Goal: Task Accomplishment & Management: Complete application form

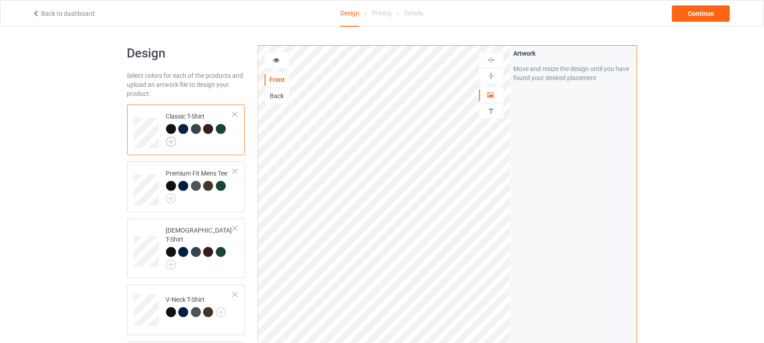
click at [174, 143] on img at bounding box center [171, 142] width 10 height 10
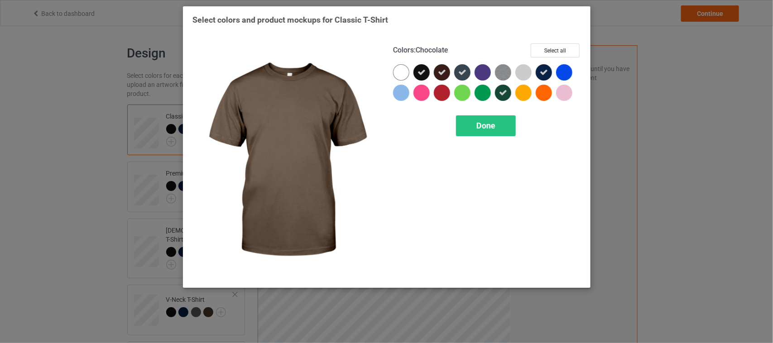
click at [442, 75] on icon at bounding box center [442, 72] width 8 height 8
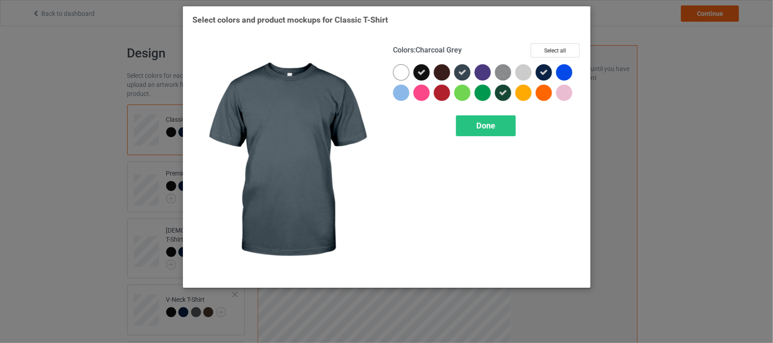
click at [459, 72] on icon at bounding box center [462, 72] width 8 height 8
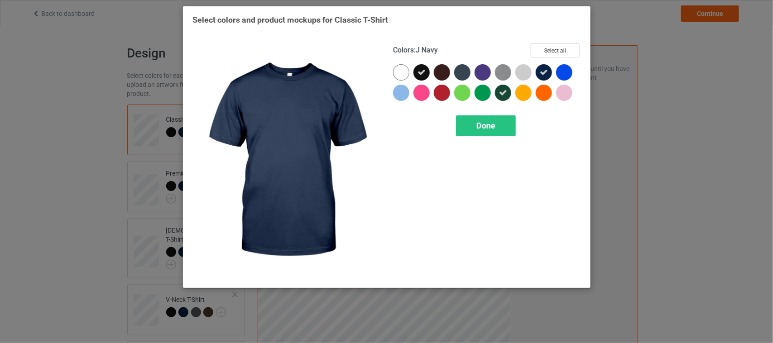
click at [544, 71] on icon at bounding box center [544, 72] width 8 height 8
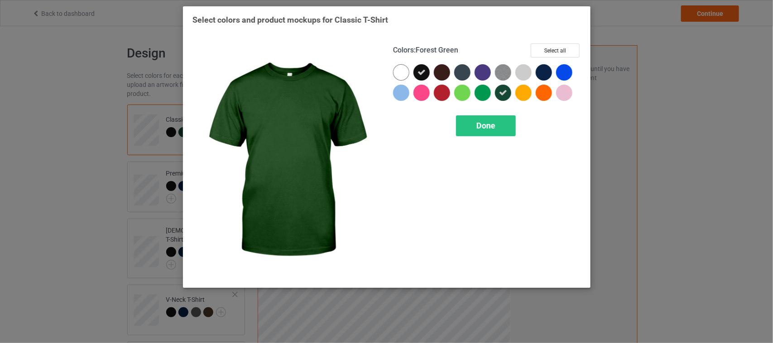
click at [501, 94] on icon at bounding box center [503, 93] width 8 height 8
click at [492, 124] on span "Done" at bounding box center [485, 126] width 19 height 10
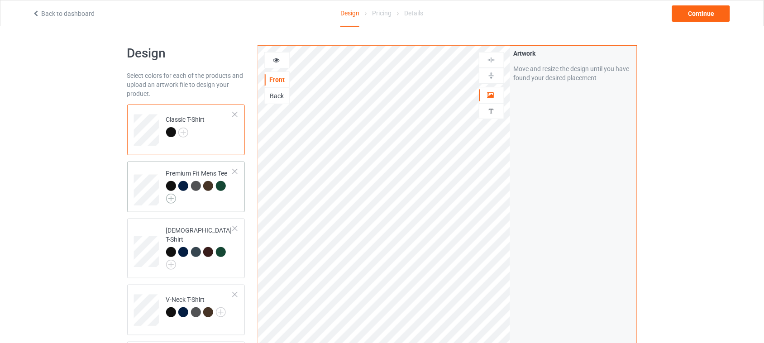
click at [171, 195] on img at bounding box center [171, 199] width 10 height 10
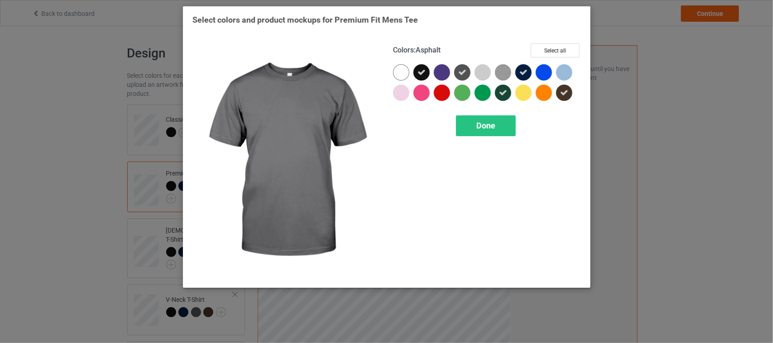
click at [460, 72] on icon at bounding box center [462, 72] width 8 height 8
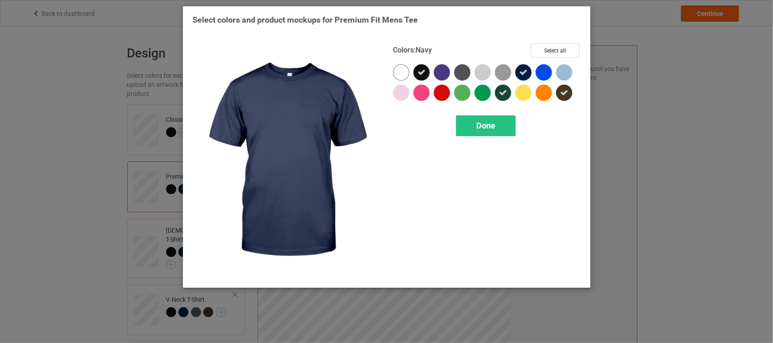
click at [528, 72] on div at bounding box center [523, 72] width 16 height 16
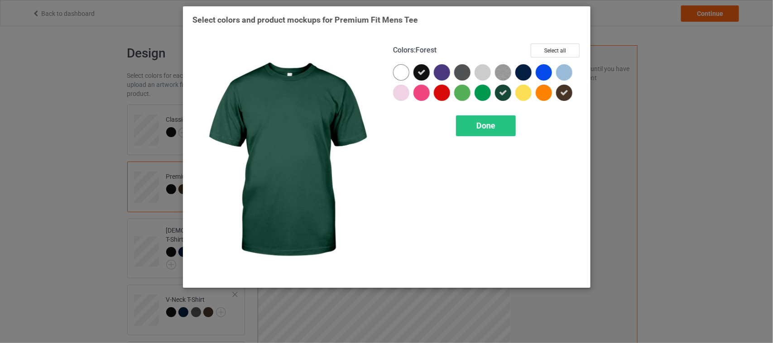
click at [503, 93] on icon at bounding box center [503, 93] width 8 height 8
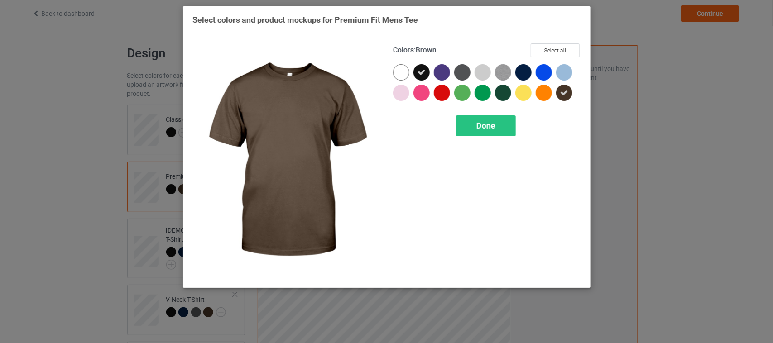
click at [565, 97] on div at bounding box center [564, 93] width 16 height 16
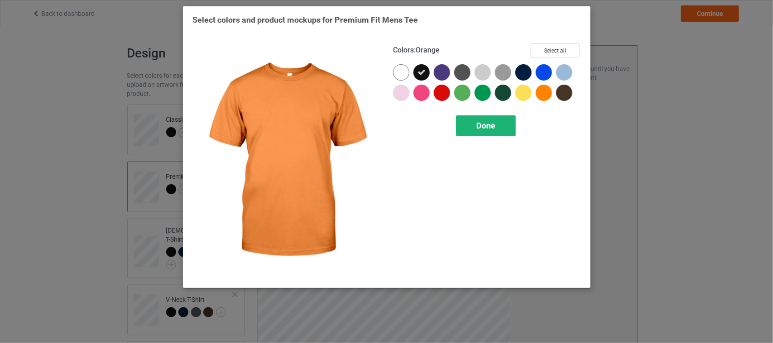
click at [491, 127] on span "Done" at bounding box center [485, 126] width 19 height 10
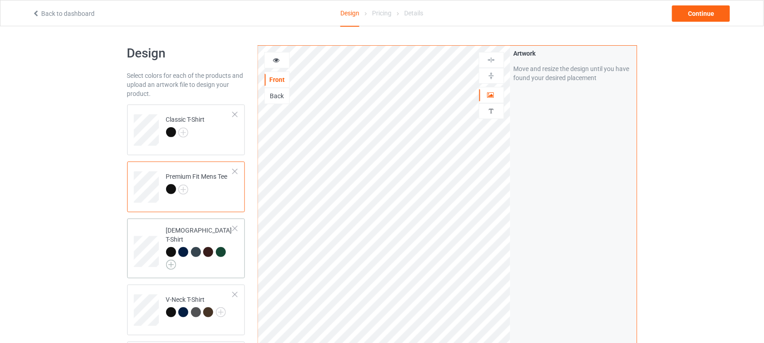
click at [169, 260] on img at bounding box center [171, 265] width 10 height 10
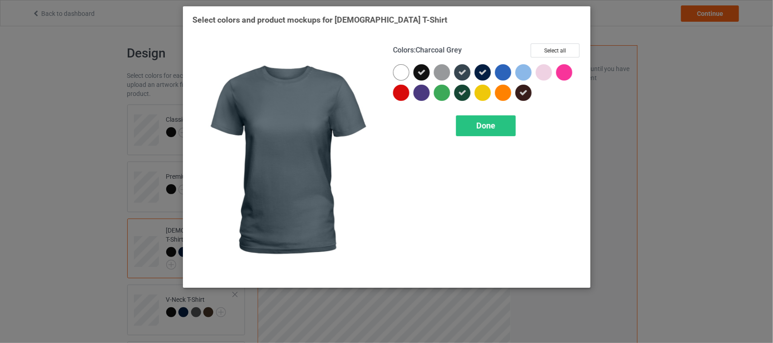
click at [460, 70] on icon at bounding box center [462, 72] width 8 height 8
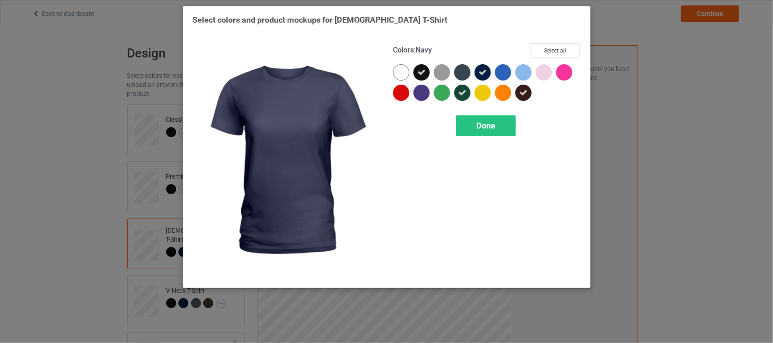
click at [476, 70] on div at bounding box center [482, 72] width 16 height 16
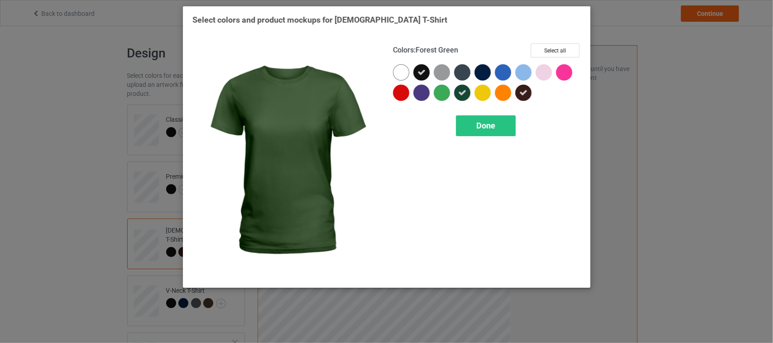
click at [460, 93] on icon at bounding box center [462, 93] width 8 height 8
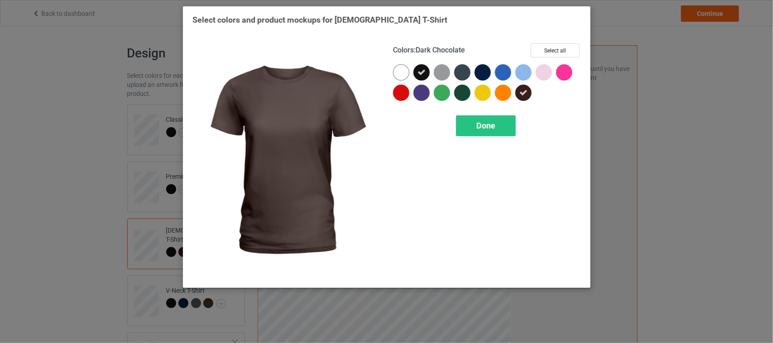
click at [523, 94] on icon at bounding box center [523, 93] width 8 height 8
click at [493, 126] on span "Done" at bounding box center [485, 126] width 19 height 10
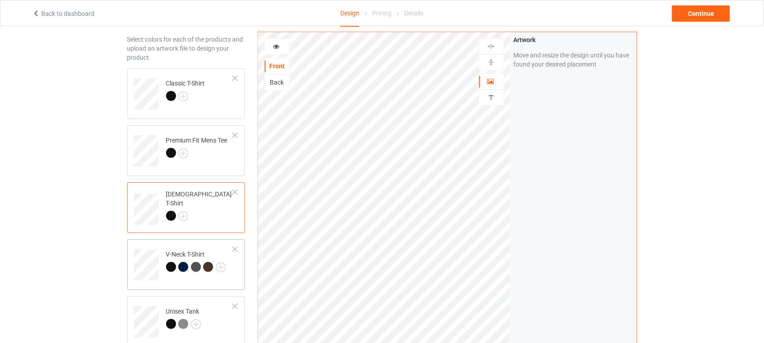
scroll to position [57, 0]
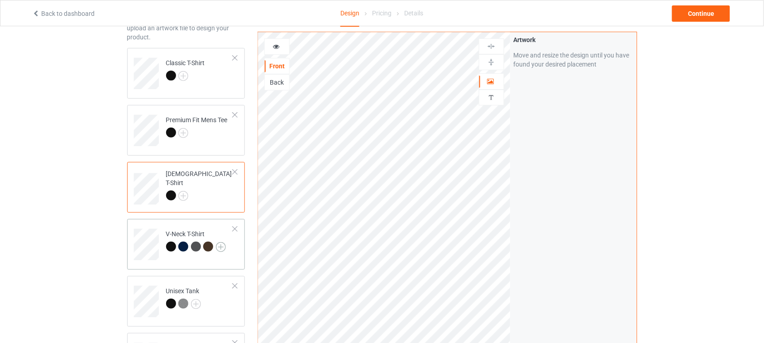
click at [224, 248] on img at bounding box center [221, 247] width 10 height 10
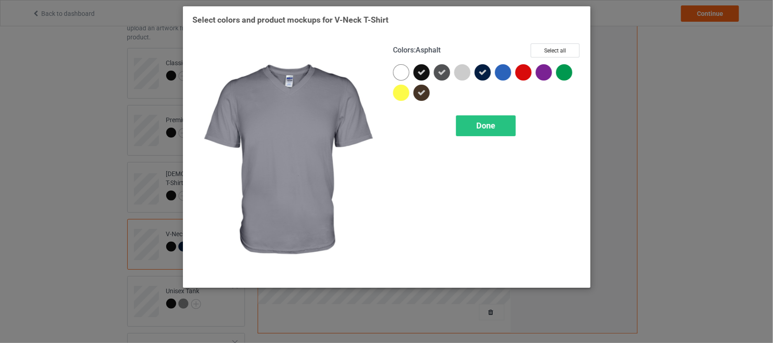
click at [440, 75] on icon at bounding box center [442, 72] width 8 height 8
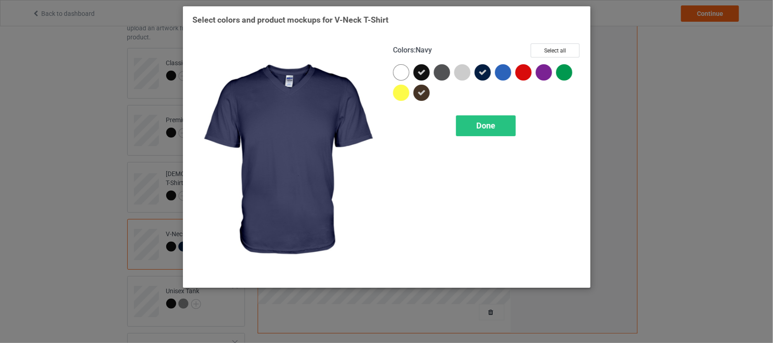
click at [480, 73] on icon at bounding box center [483, 72] width 8 height 8
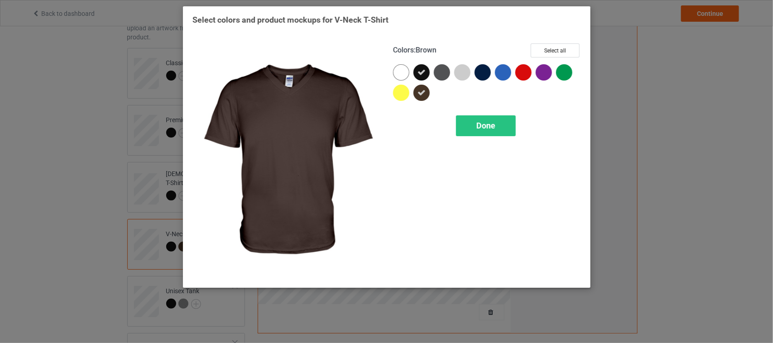
click at [424, 91] on icon at bounding box center [421, 93] width 8 height 8
click at [492, 122] on span "Done" at bounding box center [485, 126] width 19 height 10
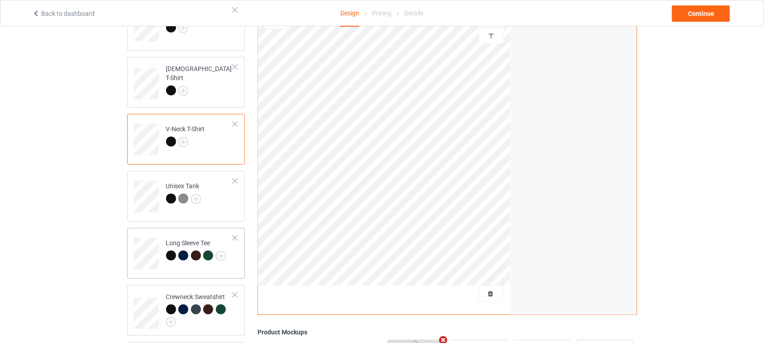
scroll to position [170, 0]
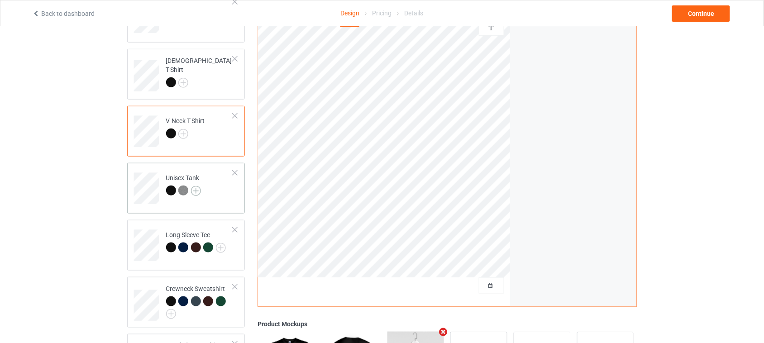
click at [199, 190] on img at bounding box center [196, 191] width 10 height 10
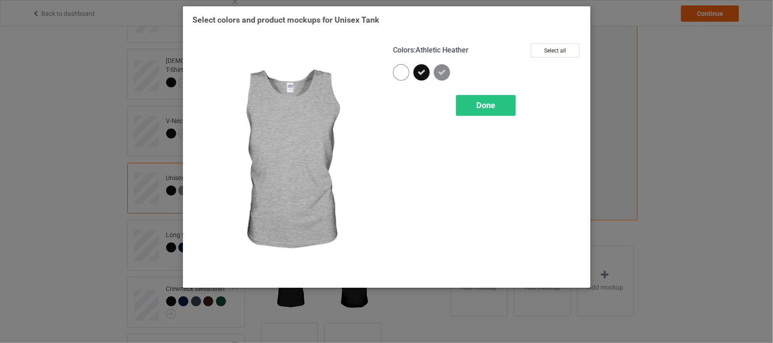
click at [441, 74] on icon at bounding box center [442, 72] width 8 height 8
click at [496, 105] on div "Done" at bounding box center [486, 105] width 60 height 21
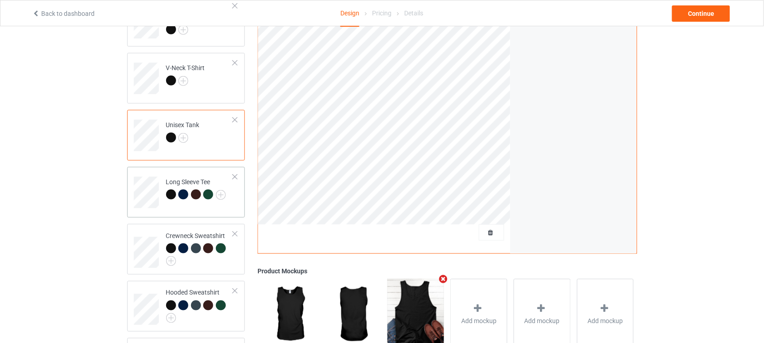
scroll to position [226, 0]
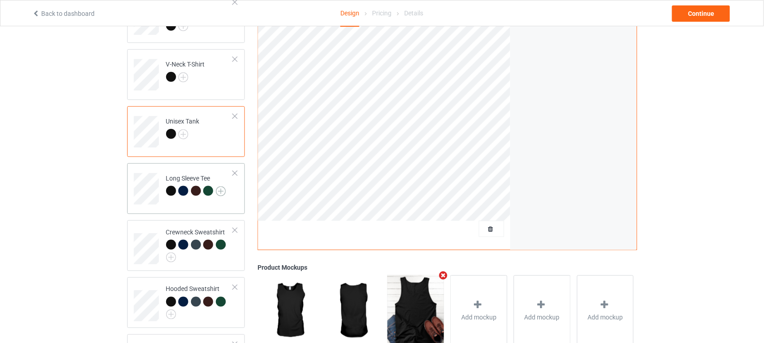
click at [222, 190] on img at bounding box center [221, 192] width 10 height 10
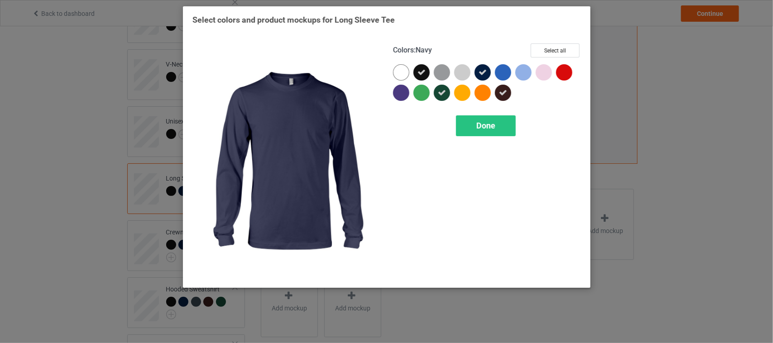
click at [484, 68] on icon at bounding box center [483, 72] width 8 height 8
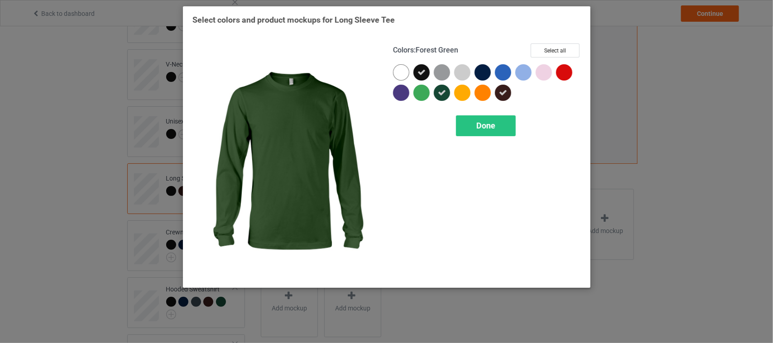
click at [438, 96] on icon at bounding box center [442, 93] width 8 height 8
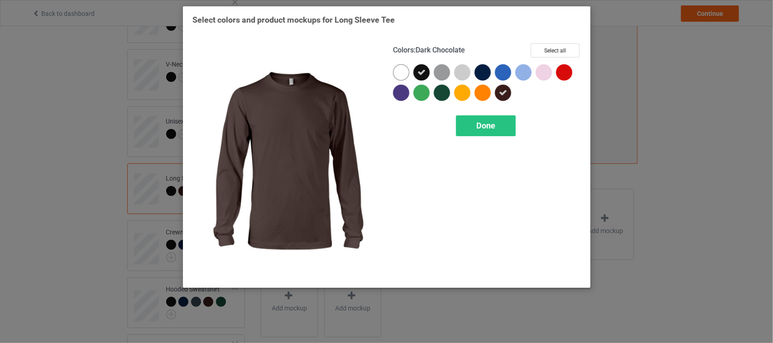
click at [498, 96] on div at bounding box center [503, 93] width 16 height 16
click at [494, 134] on div "Done" at bounding box center [486, 125] width 60 height 21
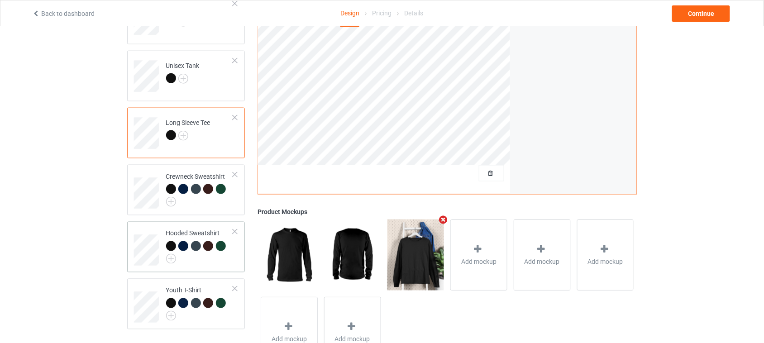
scroll to position [283, 0]
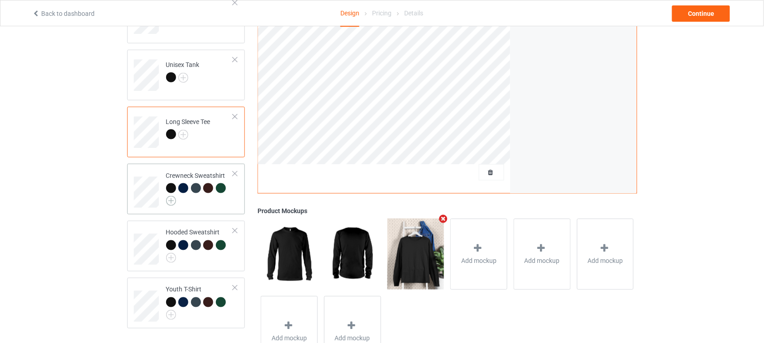
click at [175, 200] on img at bounding box center [171, 201] width 10 height 10
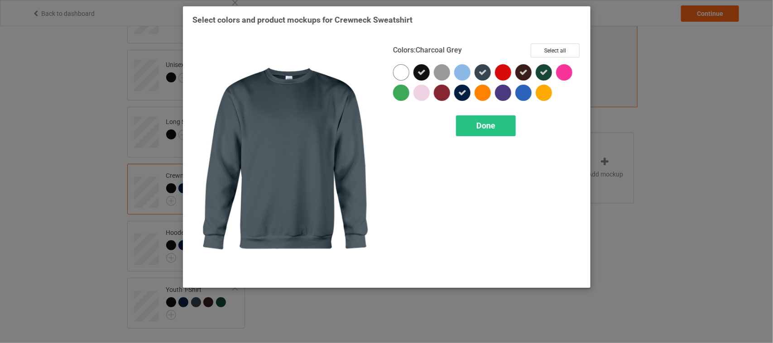
click at [483, 72] on icon at bounding box center [483, 72] width 8 height 8
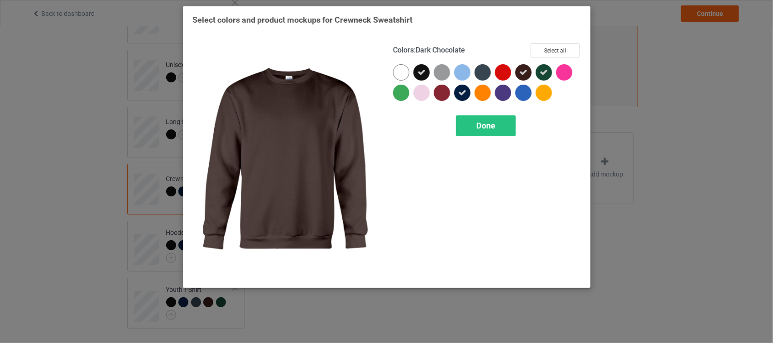
click at [518, 71] on div at bounding box center [523, 72] width 16 height 16
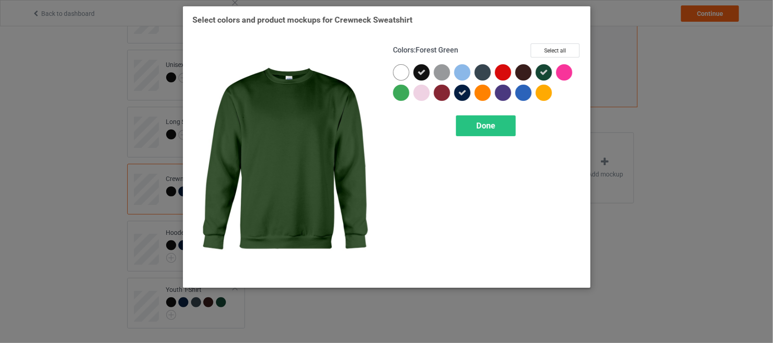
click at [541, 71] on icon at bounding box center [544, 72] width 8 height 8
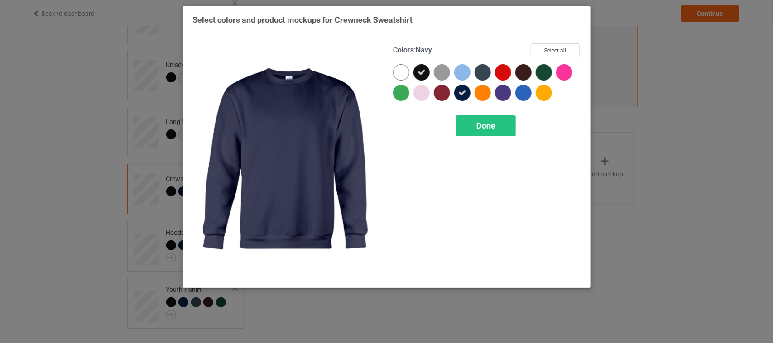
click at [462, 91] on icon at bounding box center [462, 93] width 8 height 8
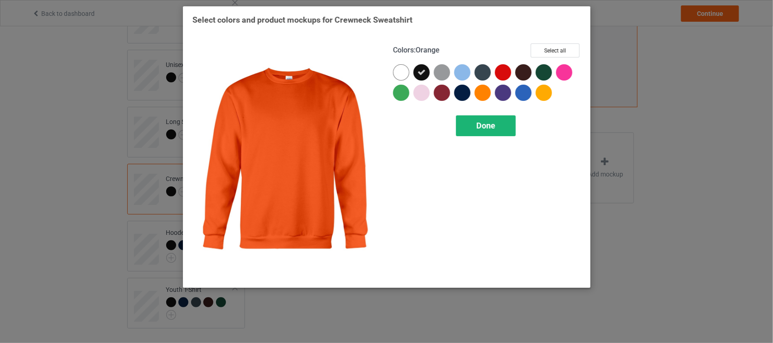
click at [489, 121] on span "Done" at bounding box center [485, 126] width 19 height 10
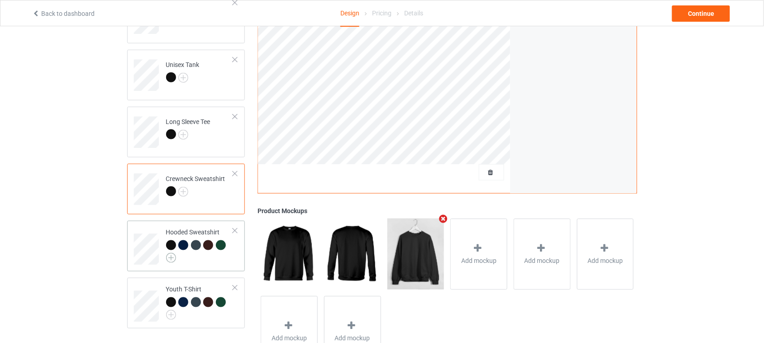
click at [173, 256] on img at bounding box center [171, 258] width 10 height 10
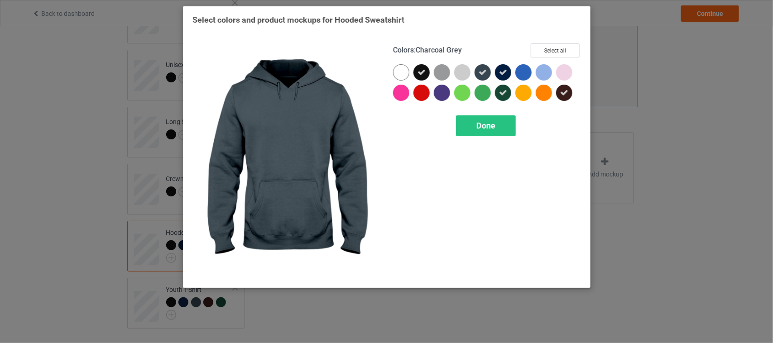
click at [486, 70] on icon at bounding box center [483, 72] width 8 height 8
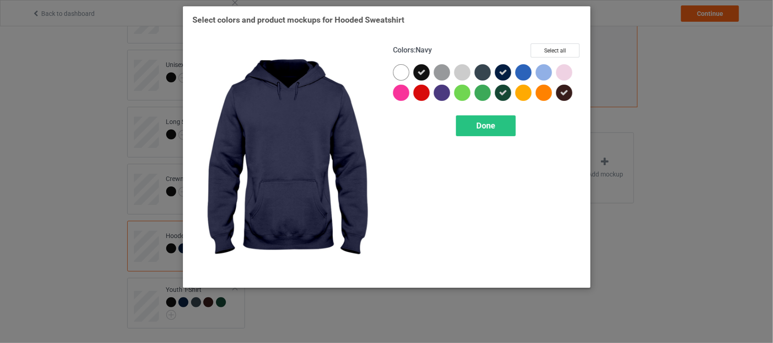
click at [502, 72] on icon at bounding box center [503, 72] width 8 height 8
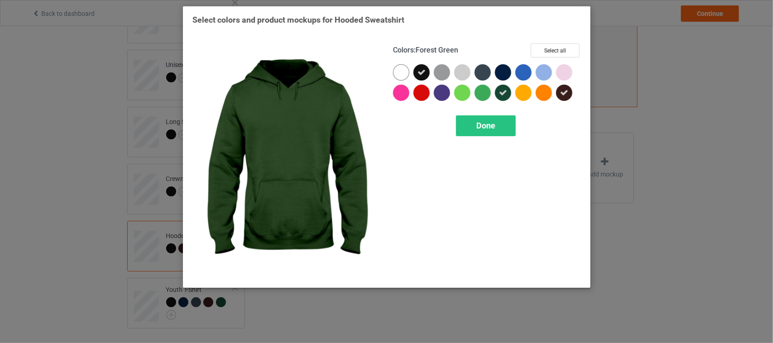
click at [504, 97] on div at bounding box center [503, 93] width 16 height 16
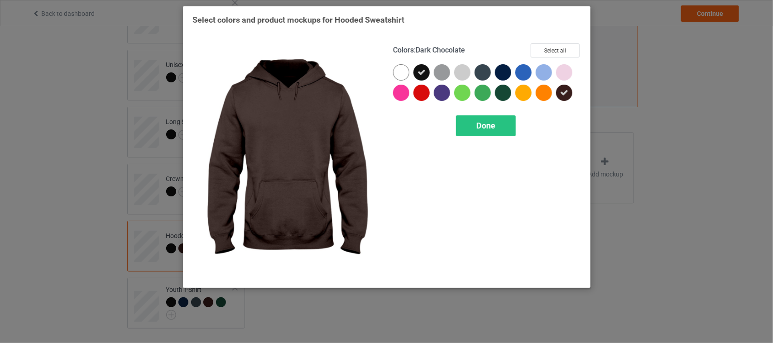
click at [567, 94] on icon at bounding box center [564, 93] width 8 height 8
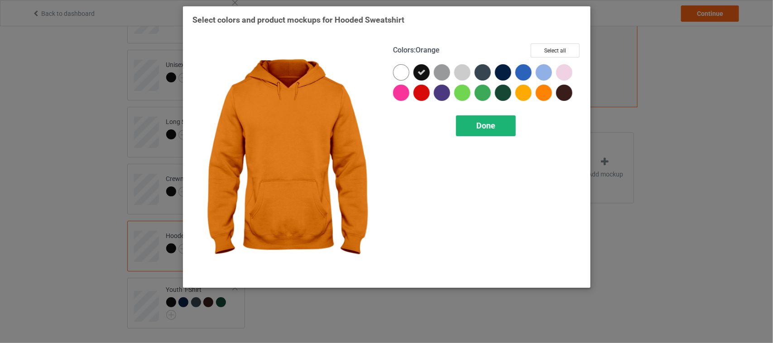
click at [489, 127] on span "Done" at bounding box center [485, 126] width 19 height 10
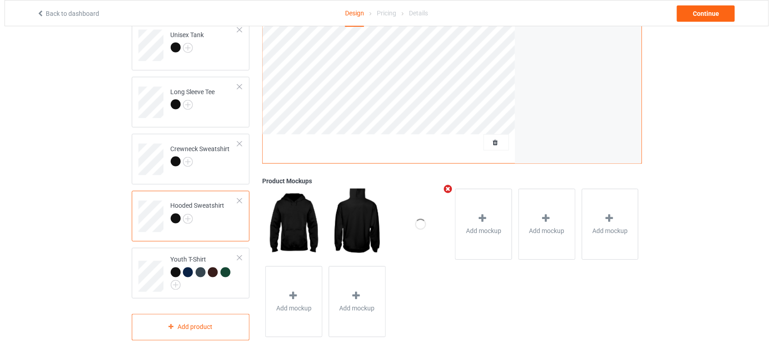
scroll to position [329, 0]
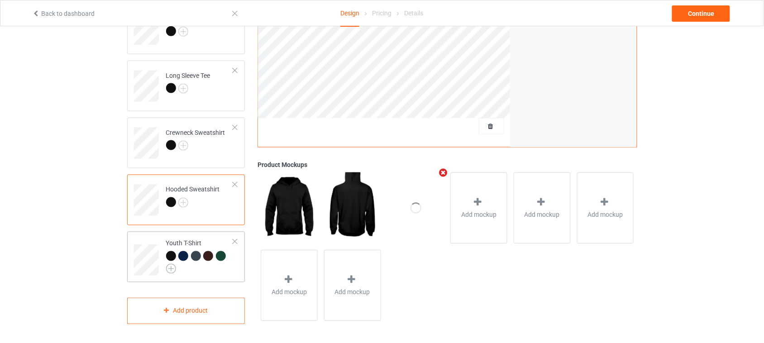
click at [173, 270] on img at bounding box center [171, 269] width 10 height 10
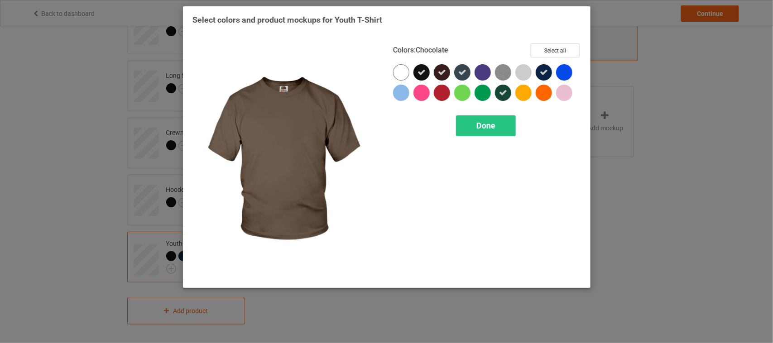
click at [442, 71] on icon at bounding box center [442, 72] width 8 height 8
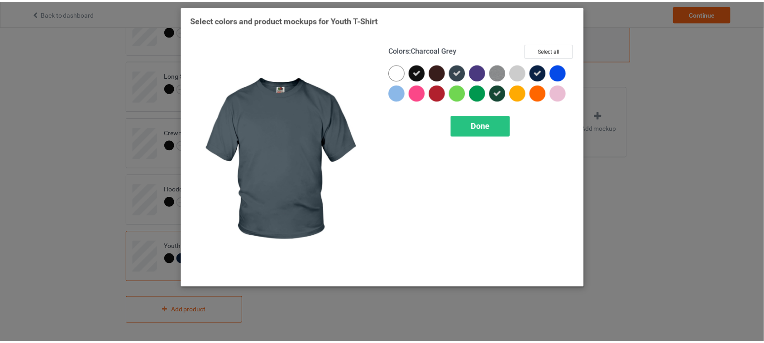
scroll to position [329, 0]
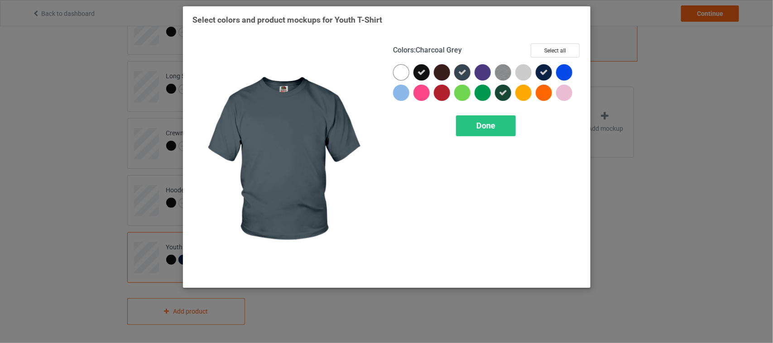
click at [472, 71] on div at bounding box center [464, 74] width 20 height 20
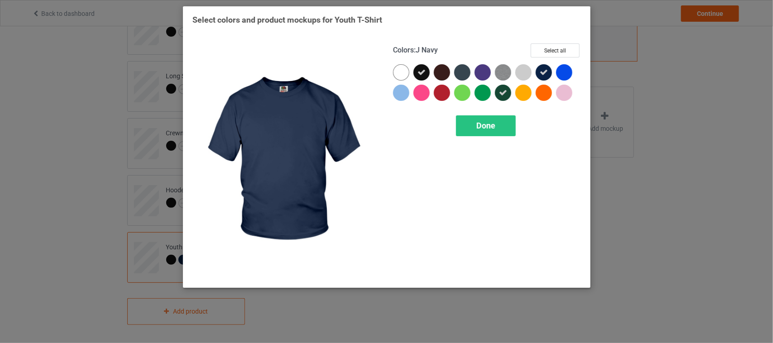
click at [546, 69] on icon at bounding box center [544, 72] width 8 height 8
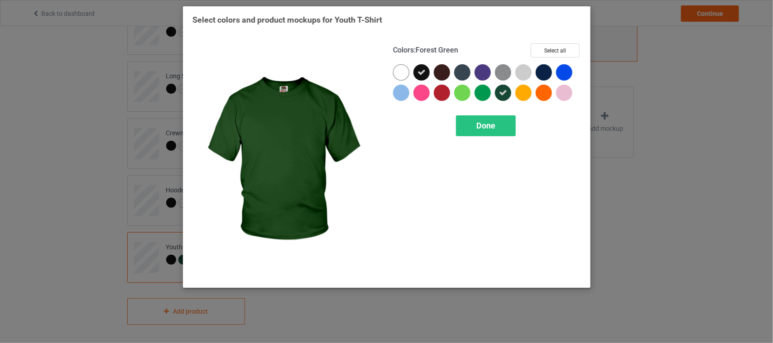
click at [504, 90] on icon at bounding box center [503, 93] width 8 height 8
click at [490, 129] on span "Done" at bounding box center [485, 126] width 19 height 10
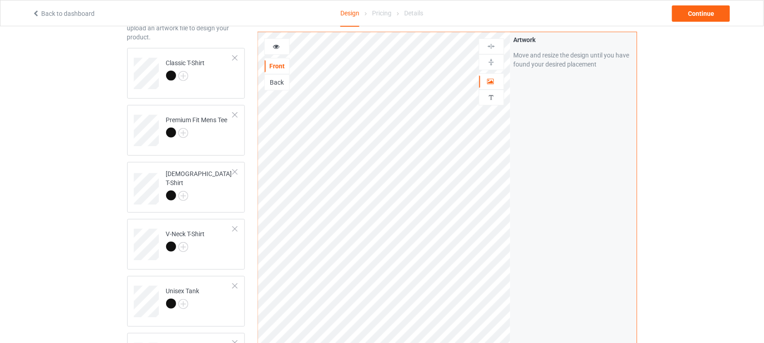
scroll to position [46, 0]
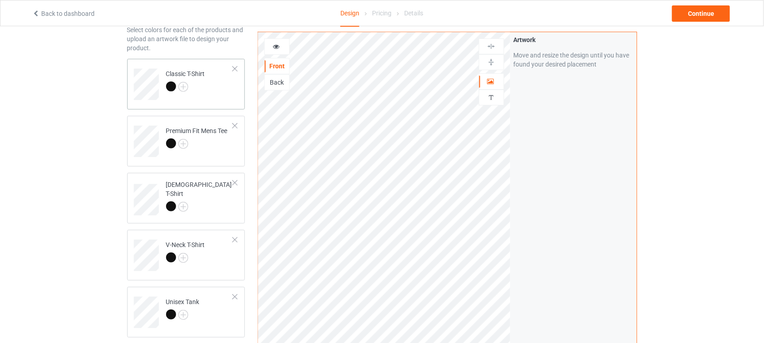
click at [207, 98] on td "Classic T-Shirt" at bounding box center [199, 81] width 77 height 38
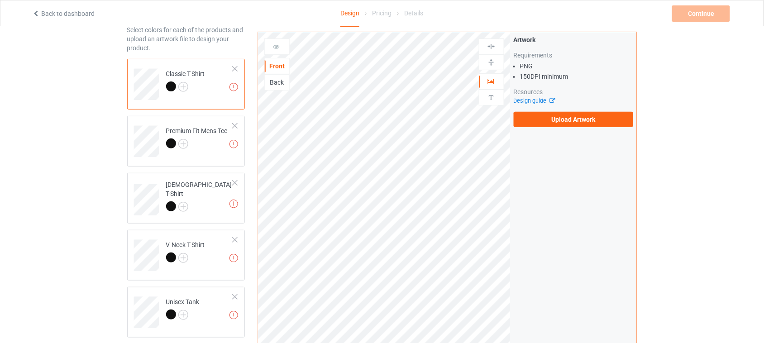
click at [571, 131] on div "Artwork Requirements PNG 150 DPI minimum Resources Design guide Upload Artwork" at bounding box center [574, 204] width 126 height 344
click at [576, 124] on label "Upload Artwork" at bounding box center [574, 119] width 120 height 15
click at [0, 0] on input "Upload Artwork" at bounding box center [0, 0] width 0 height 0
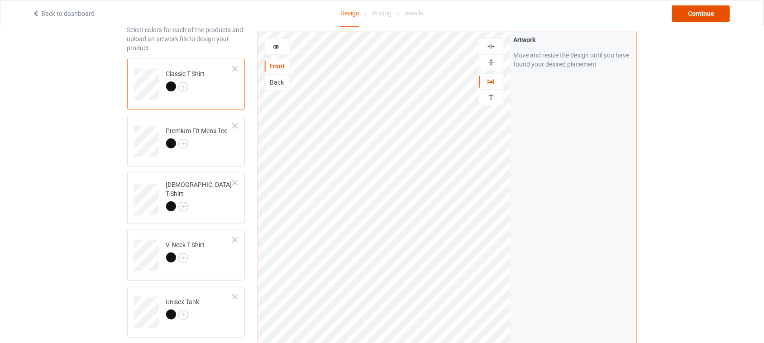
click at [715, 14] on div "Continue" at bounding box center [701, 13] width 58 height 16
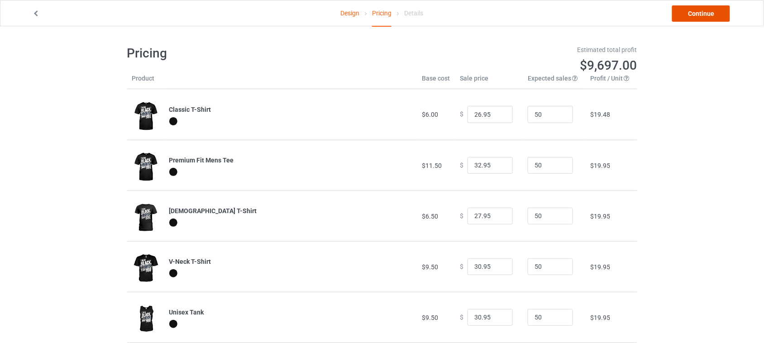
click at [702, 14] on link "Continue" at bounding box center [701, 13] width 58 height 16
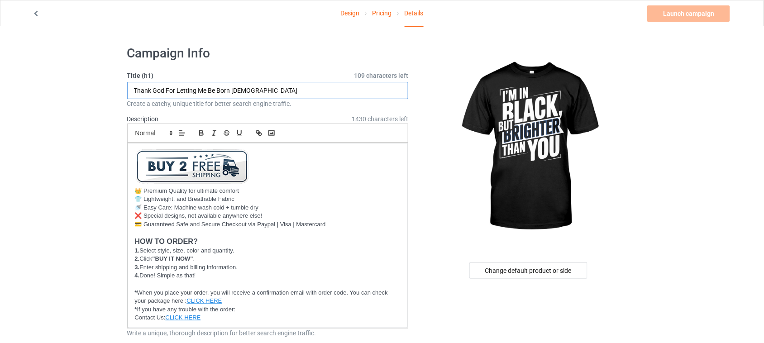
drag, startPoint x: 302, startPoint y: 87, endPoint x: 0, endPoint y: 73, distance: 302.7
drag, startPoint x: 144, startPoint y: 89, endPoint x: 164, endPoint y: 90, distance: 20.4
click at [164, 90] on input "I'm In Black But Brighter Than You" at bounding box center [268, 90] width 282 height 17
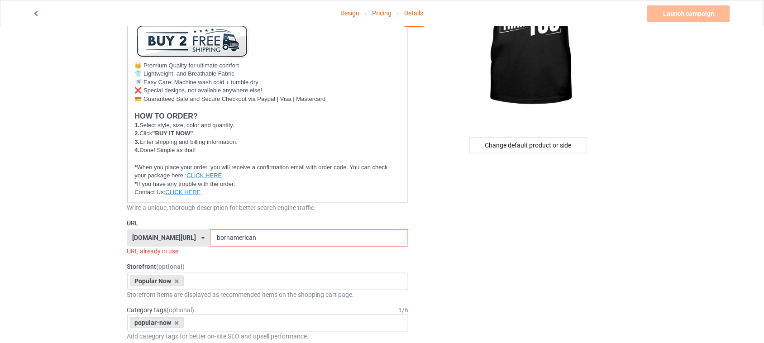
scroll to position [170, 0]
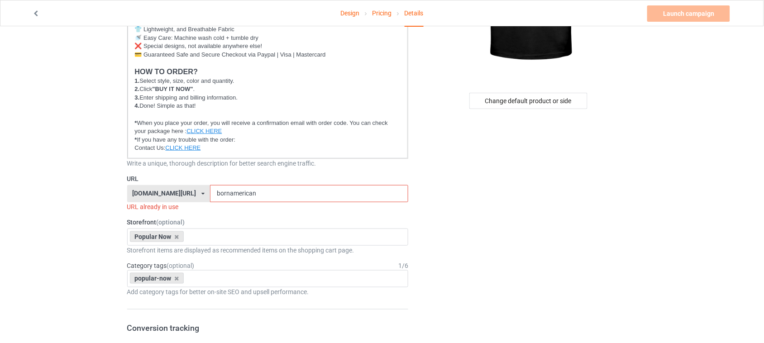
type input "I'm In Black But Brighter Than You"
drag, startPoint x: 255, startPoint y: 191, endPoint x: 130, endPoint y: 187, distance: 124.6
click at [131, 187] on div "shirtenergy.com/ shirtenergy.com/ teechip.com/ 6273c5abfddeea00434bafb3 587d0d4…" at bounding box center [268, 193] width 282 height 17
paste input "In Black"
click at [210, 191] on input "In Black" at bounding box center [309, 193] width 198 height 17
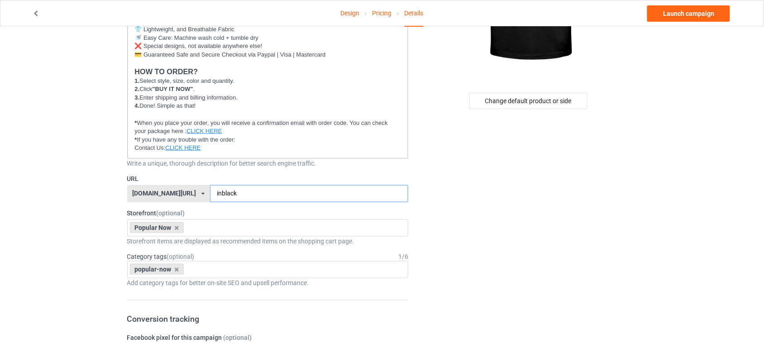
type input "inblack"
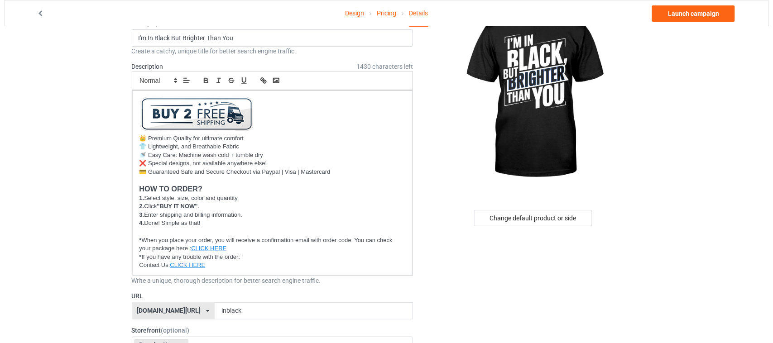
scroll to position [0, 0]
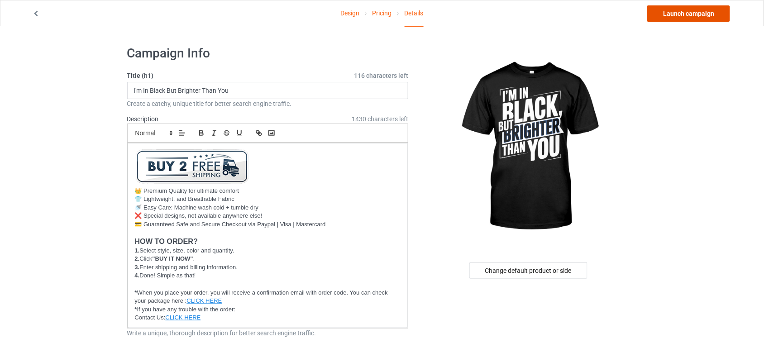
click at [687, 12] on link "Launch campaign" at bounding box center [688, 13] width 83 height 16
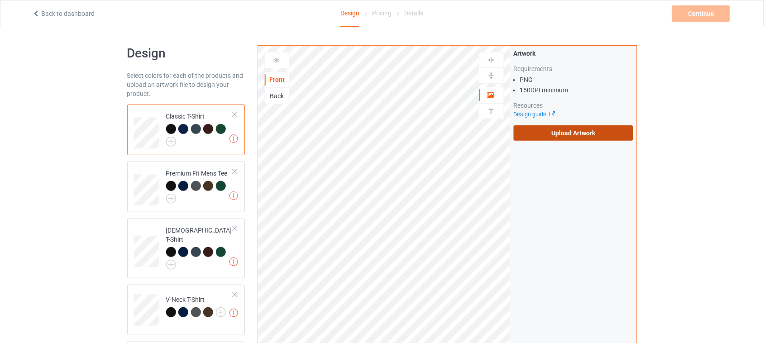
click at [592, 134] on label "Upload Artwork" at bounding box center [574, 132] width 120 height 15
click at [0, 0] on input "Upload Artwork" at bounding box center [0, 0] width 0 height 0
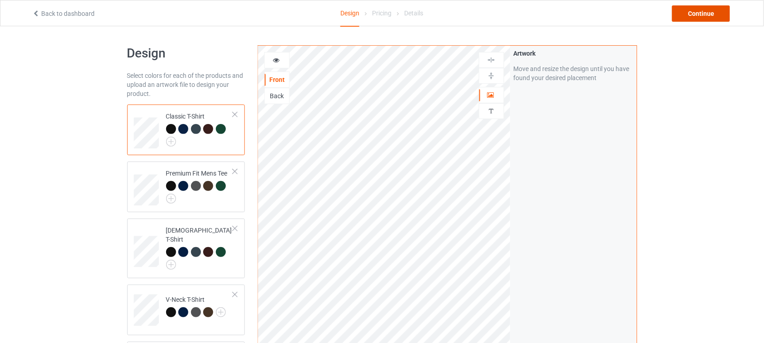
click at [700, 14] on div "Continue" at bounding box center [701, 13] width 58 height 16
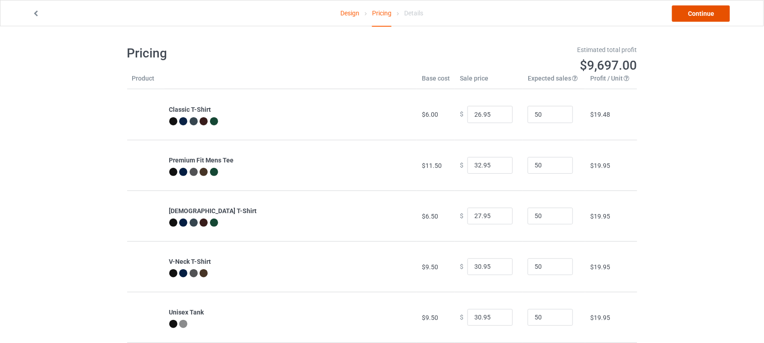
click at [698, 14] on link "Continue" at bounding box center [701, 13] width 58 height 16
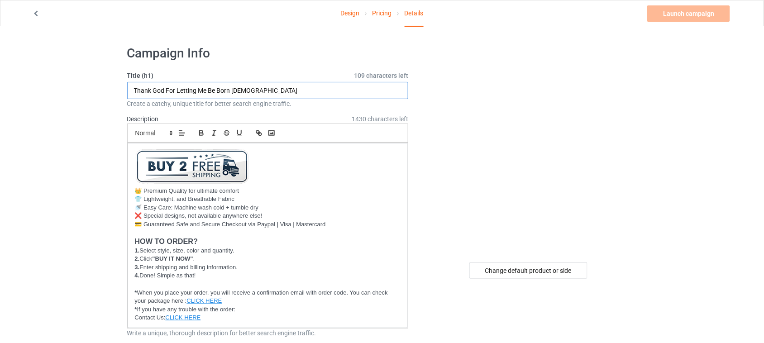
drag, startPoint x: 282, startPoint y: 90, endPoint x: 0, endPoint y: 87, distance: 282.0
type input "I'm Not Cruel Just Done Being Nice"
drag, startPoint x: 155, startPoint y: 89, endPoint x: 170, endPoint y: 91, distance: 14.5
click at [170, 91] on input "I'm Not Cruel Just Done Being Nice" at bounding box center [268, 90] width 282 height 17
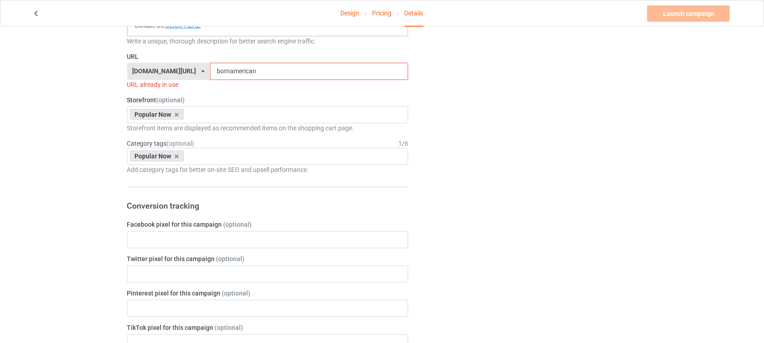
scroll to position [226, 0]
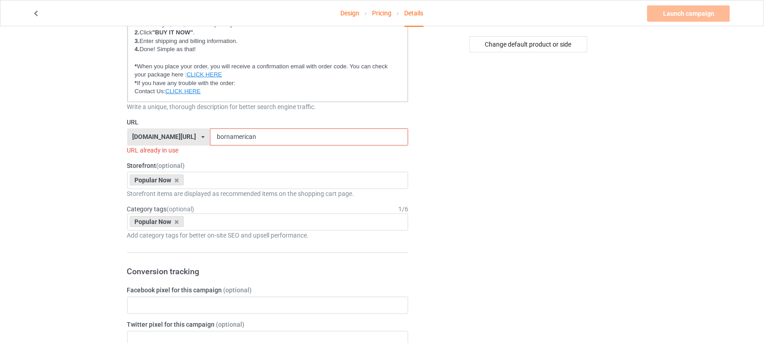
drag, startPoint x: 258, startPoint y: 136, endPoint x: 145, endPoint y: 136, distance: 113.6
click at [145, 136] on div "[DOMAIN_NAME][URL] [DOMAIN_NAME][URL] [DOMAIN_NAME][URL] 6273c5abfddeea00434baf…" at bounding box center [268, 137] width 282 height 17
paste input "Cruel"
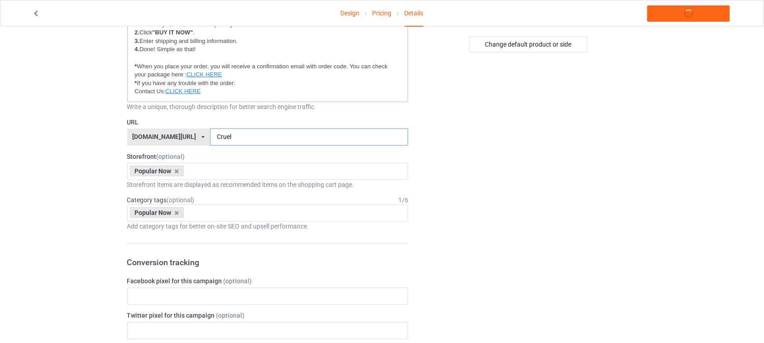
click at [210, 139] on input "Cruel" at bounding box center [309, 137] width 198 height 17
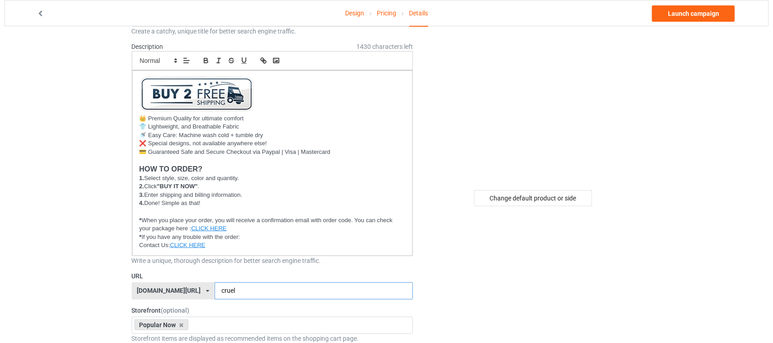
scroll to position [0, 0]
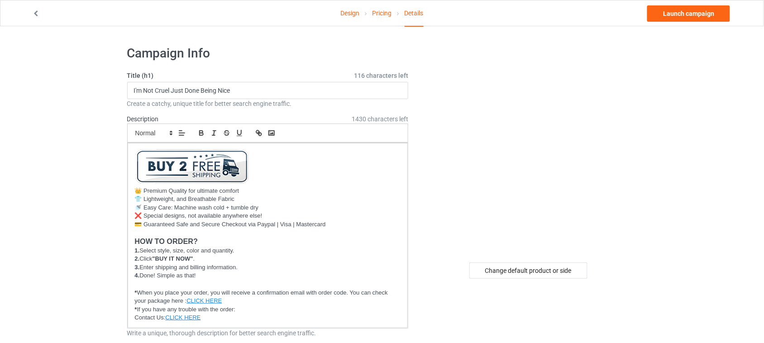
type input "cruel"
click at [702, 12] on link "Launch campaign" at bounding box center [688, 13] width 83 height 16
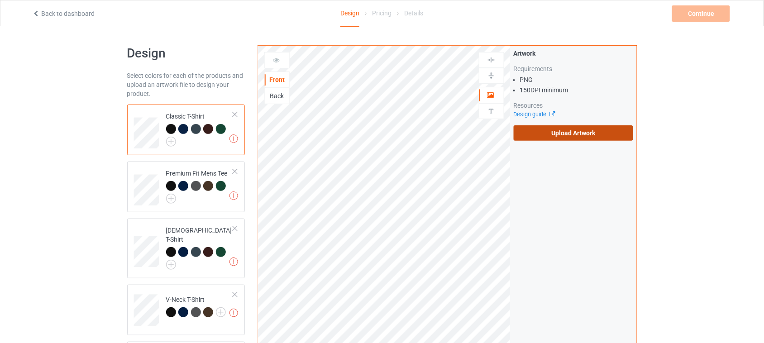
click at [592, 135] on label "Upload Artwork" at bounding box center [574, 132] width 120 height 15
click at [0, 0] on input "Upload Artwork" at bounding box center [0, 0] width 0 height 0
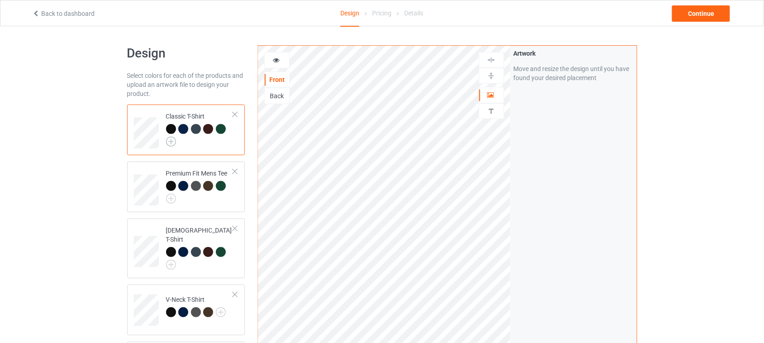
click at [172, 143] on img at bounding box center [171, 142] width 10 height 10
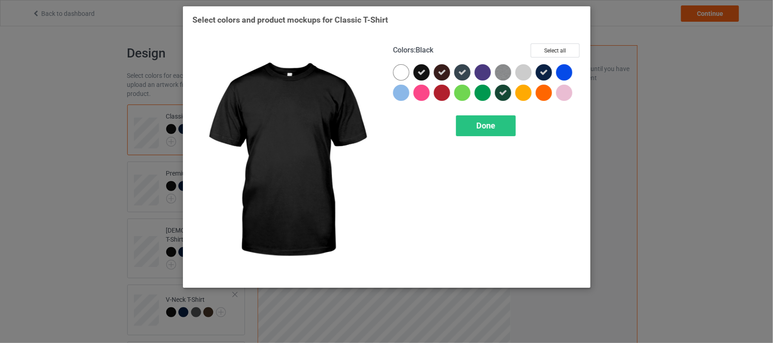
click at [420, 72] on icon at bounding box center [421, 72] width 8 height 8
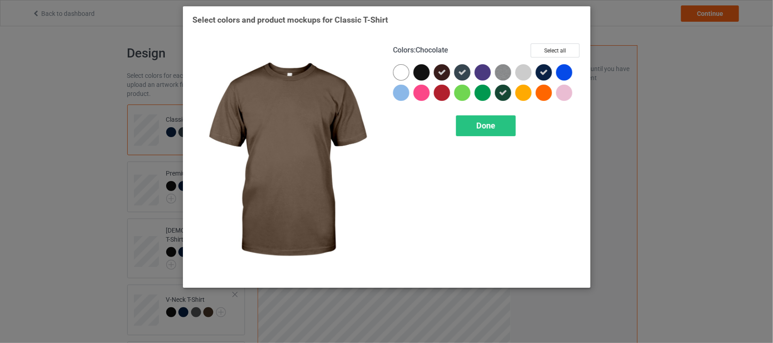
click at [442, 72] on icon at bounding box center [442, 72] width 8 height 8
click at [463, 72] on icon at bounding box center [462, 72] width 8 height 8
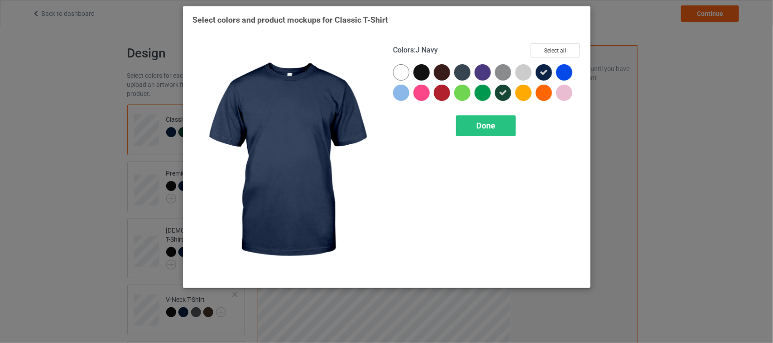
click at [540, 73] on icon at bounding box center [544, 72] width 8 height 8
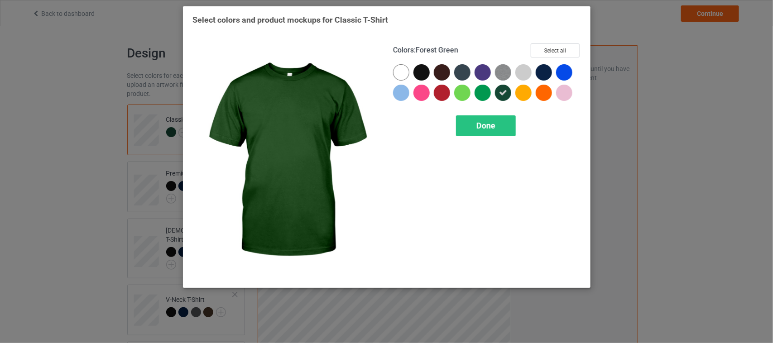
click at [499, 93] on icon at bounding box center [503, 93] width 8 height 8
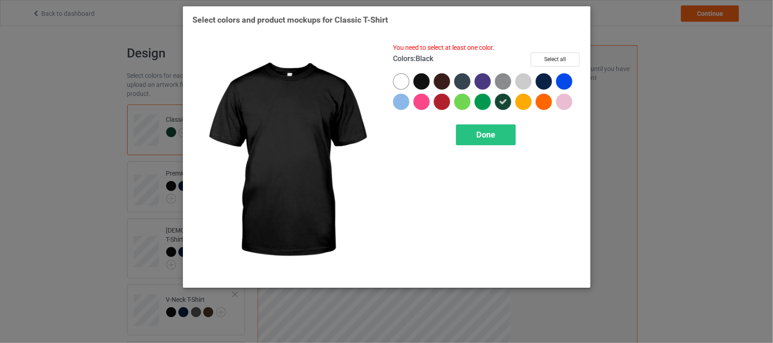
click at [421, 81] on div at bounding box center [421, 81] width 16 height 16
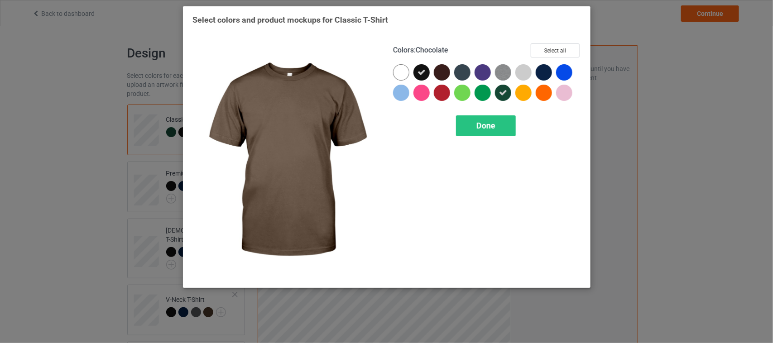
click at [446, 73] on div at bounding box center [442, 72] width 16 height 16
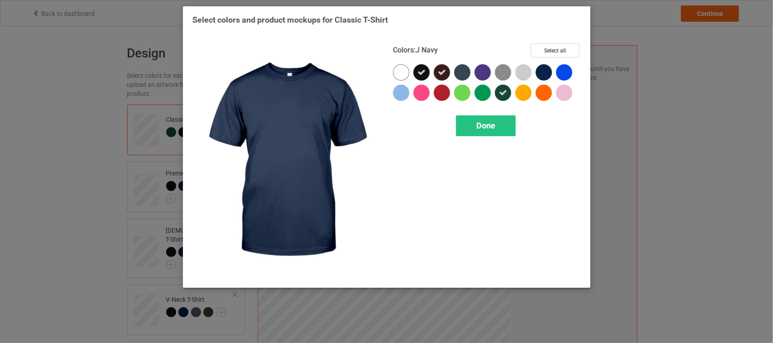
click at [547, 74] on div at bounding box center [544, 72] width 16 height 16
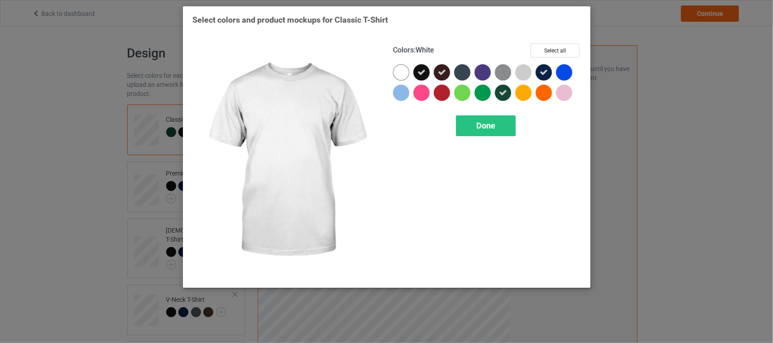
click at [404, 72] on div at bounding box center [401, 72] width 16 height 16
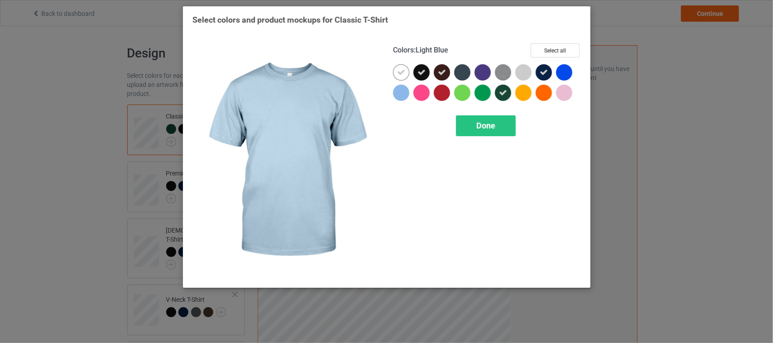
click at [403, 90] on div at bounding box center [401, 93] width 16 height 16
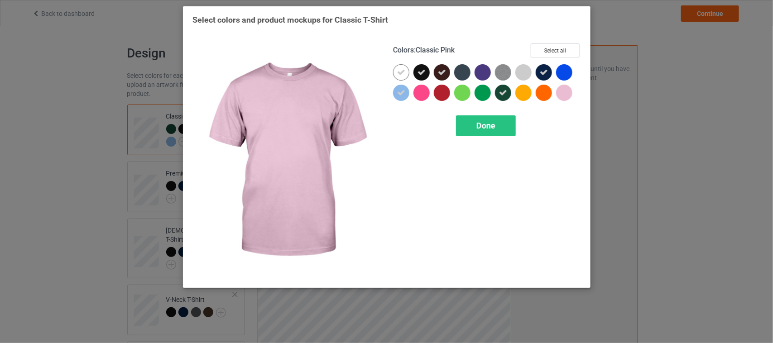
click at [564, 94] on div at bounding box center [564, 93] width 16 height 16
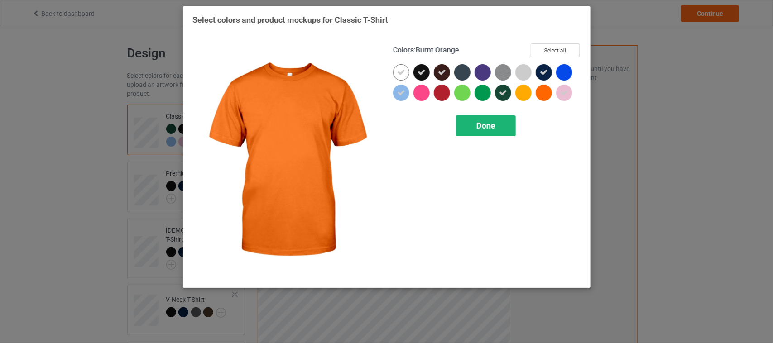
click at [494, 126] on span "Done" at bounding box center [485, 126] width 19 height 10
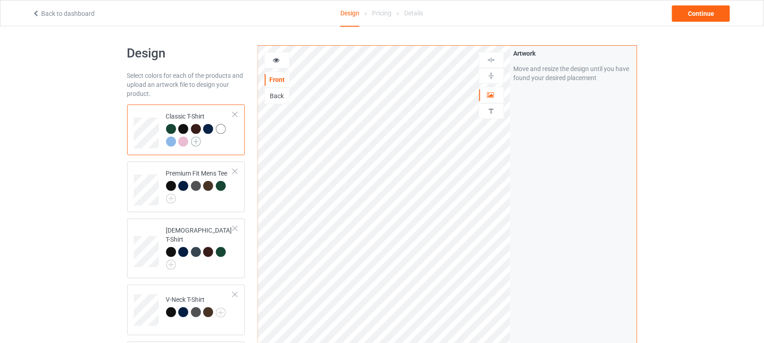
click at [198, 141] on img at bounding box center [196, 142] width 10 height 10
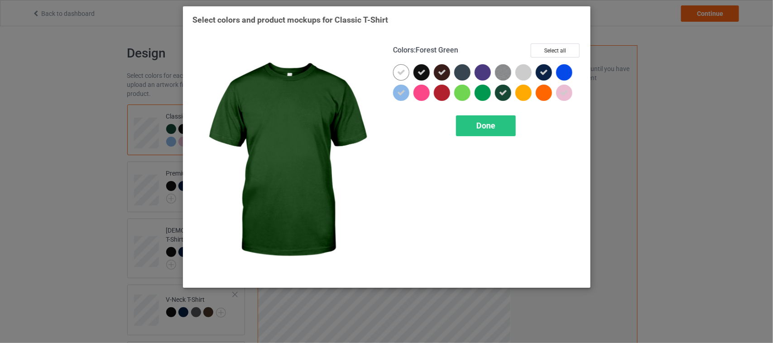
click at [506, 92] on icon at bounding box center [503, 93] width 8 height 8
click at [490, 130] on span "Done" at bounding box center [485, 126] width 19 height 10
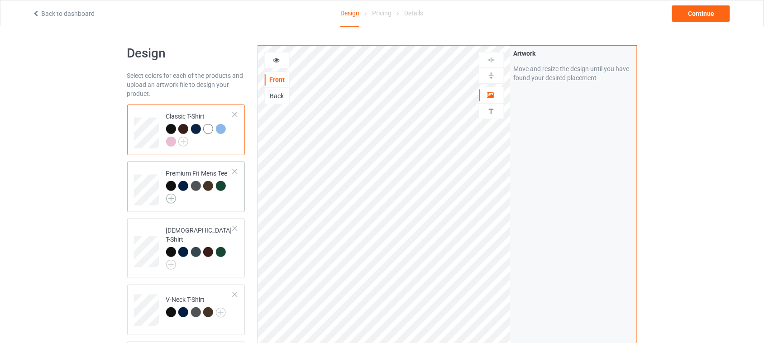
click at [168, 199] on img at bounding box center [171, 199] width 10 height 10
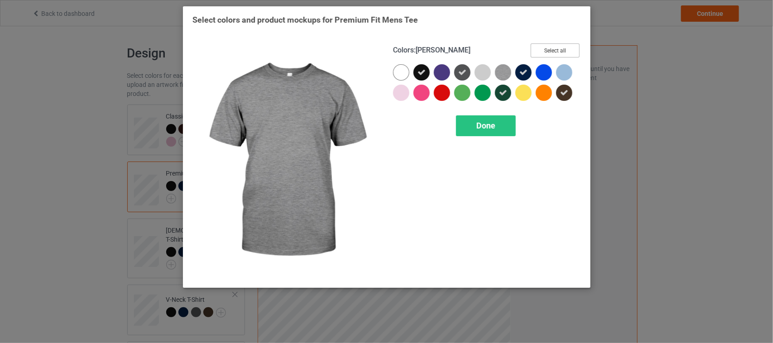
click at [551, 50] on button "Select all" at bounding box center [555, 50] width 49 height 14
click at [566, 49] on button "Reset to Default" at bounding box center [547, 50] width 66 height 14
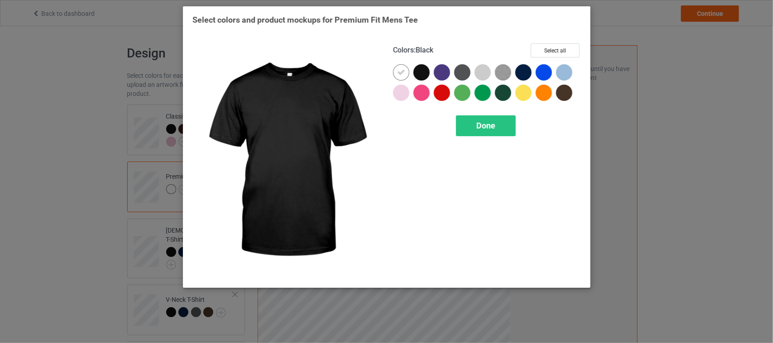
click at [425, 69] on div at bounding box center [421, 72] width 16 height 16
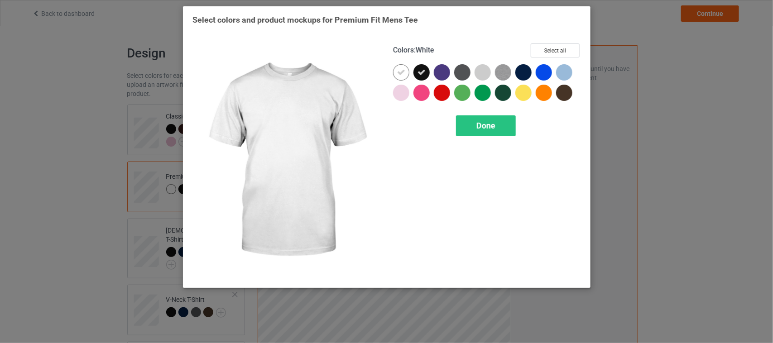
click at [401, 71] on icon at bounding box center [401, 72] width 8 height 8
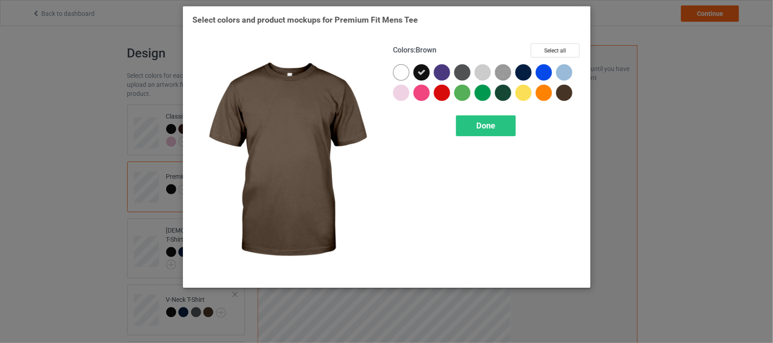
click at [566, 92] on div at bounding box center [564, 93] width 16 height 16
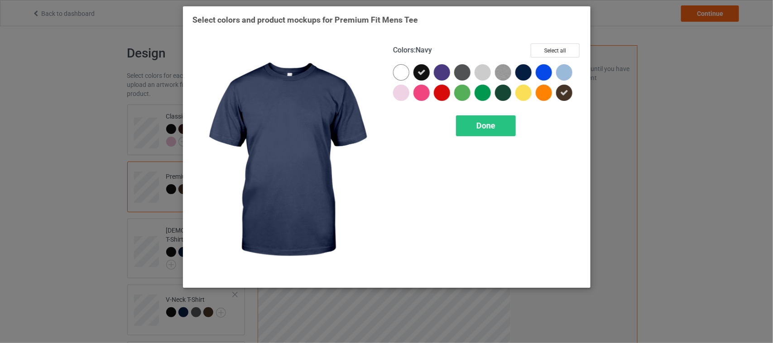
click at [519, 72] on div at bounding box center [523, 72] width 16 height 16
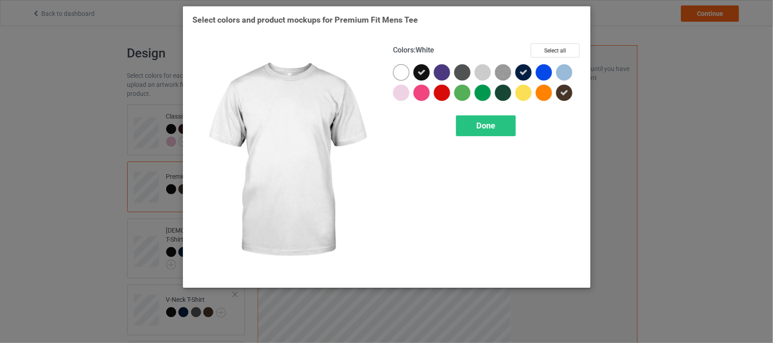
click at [403, 69] on div at bounding box center [401, 72] width 16 height 16
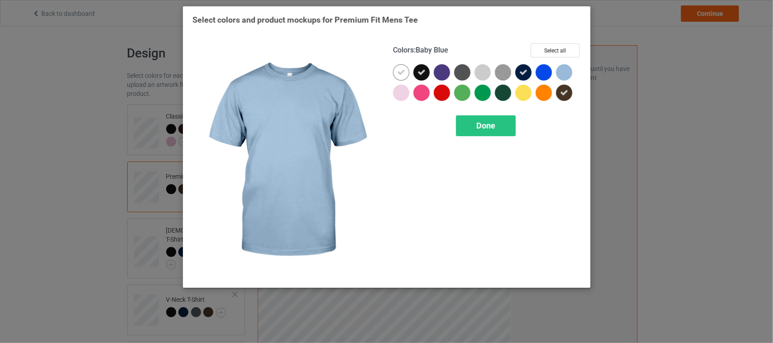
click at [565, 72] on div at bounding box center [564, 72] width 16 height 16
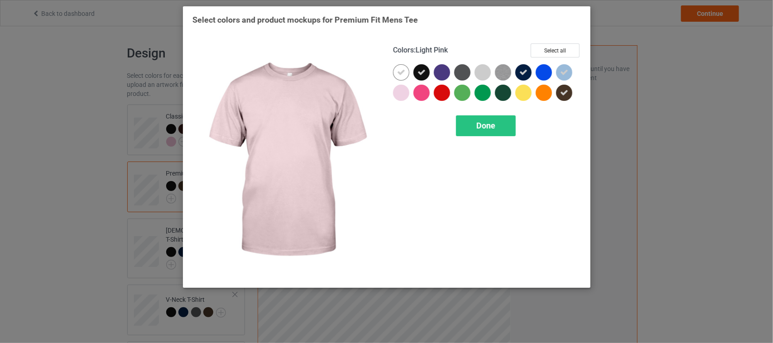
click at [401, 93] on div at bounding box center [401, 93] width 16 height 16
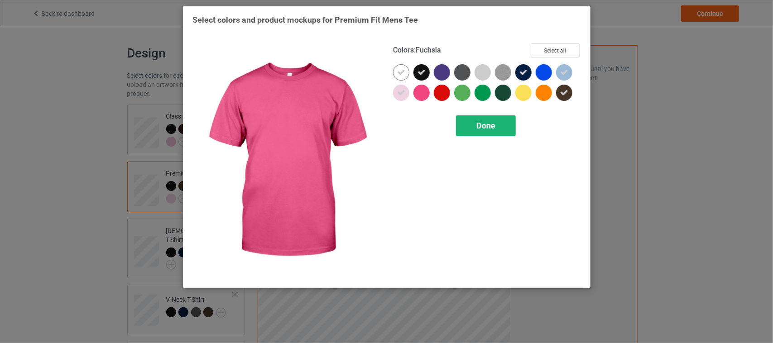
click at [485, 124] on span "Done" at bounding box center [485, 126] width 19 height 10
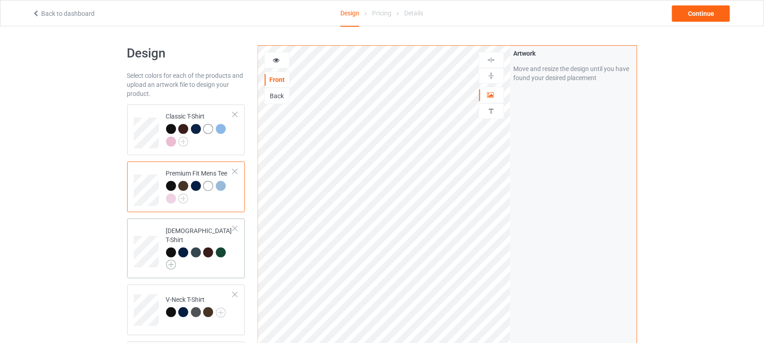
click at [171, 260] on img at bounding box center [171, 265] width 10 height 10
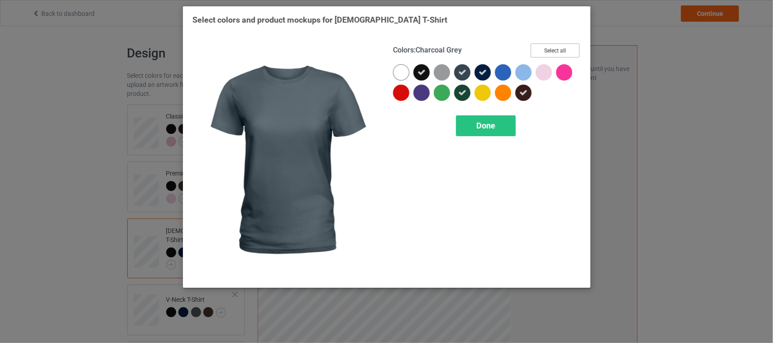
click at [537, 51] on button "Select all" at bounding box center [555, 50] width 49 height 14
click at [555, 51] on button "Reset to Default" at bounding box center [547, 50] width 66 height 14
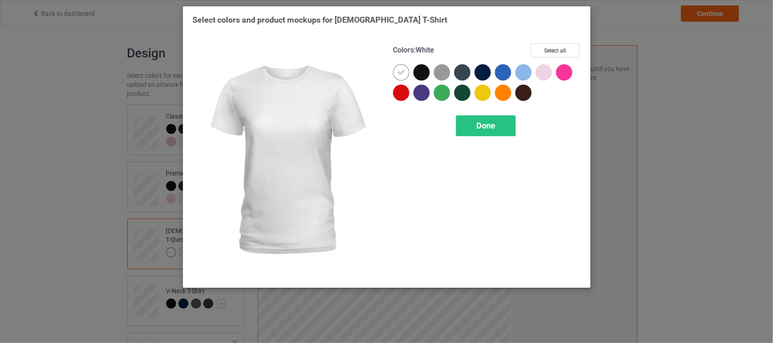
click at [420, 71] on div at bounding box center [421, 72] width 16 height 16
click at [403, 71] on icon at bounding box center [401, 72] width 8 height 8
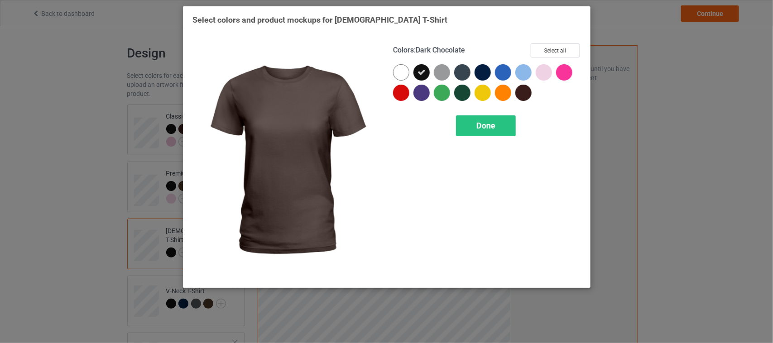
click at [526, 90] on div at bounding box center [523, 93] width 16 height 16
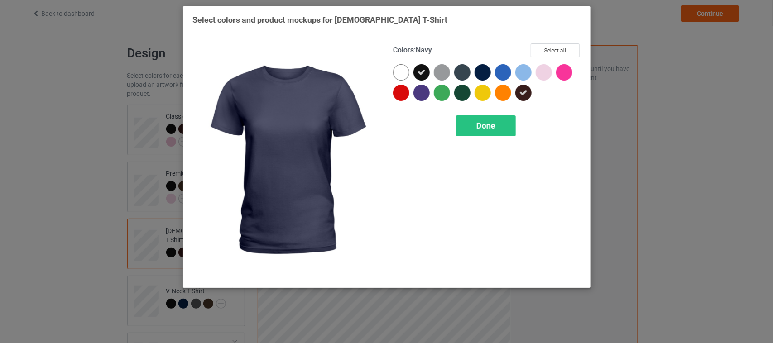
click at [483, 75] on div at bounding box center [482, 72] width 16 height 16
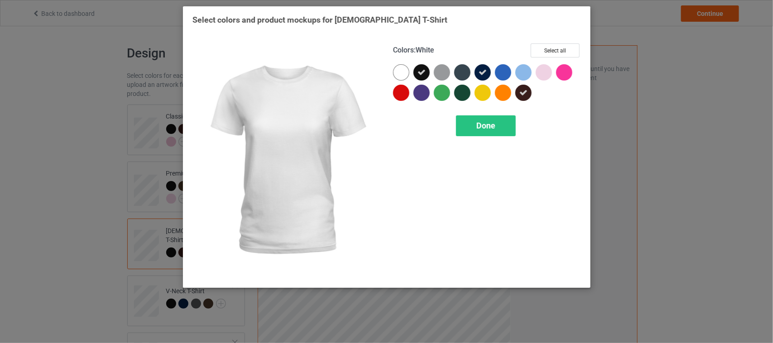
click at [398, 72] on div at bounding box center [401, 72] width 16 height 16
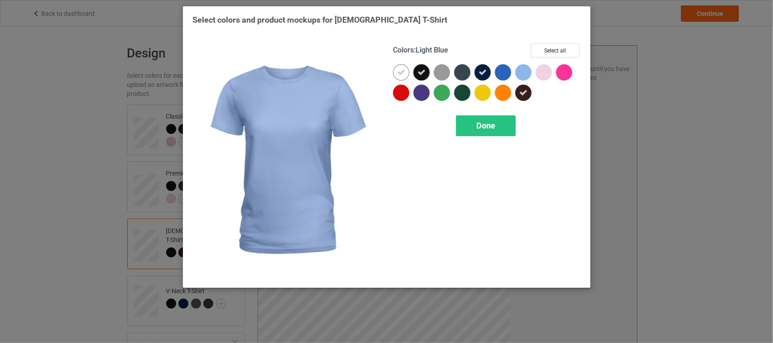
click at [519, 72] on div at bounding box center [523, 72] width 16 height 16
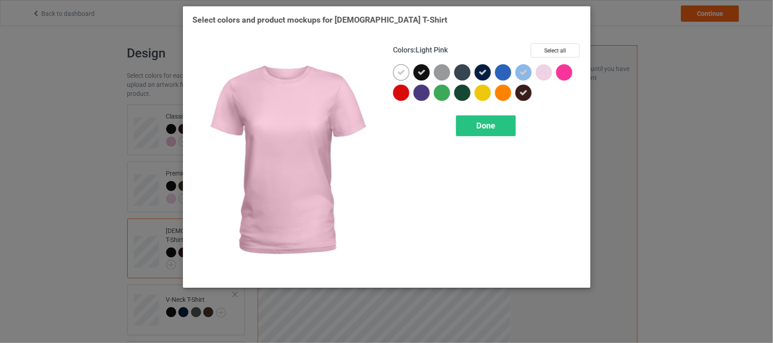
click at [541, 72] on div at bounding box center [544, 72] width 16 height 16
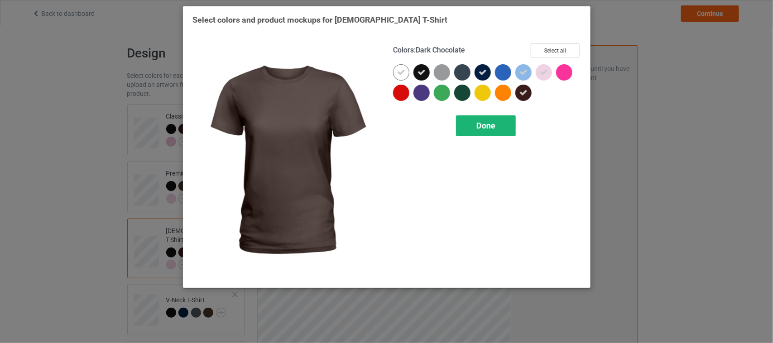
click at [483, 123] on span "Done" at bounding box center [485, 126] width 19 height 10
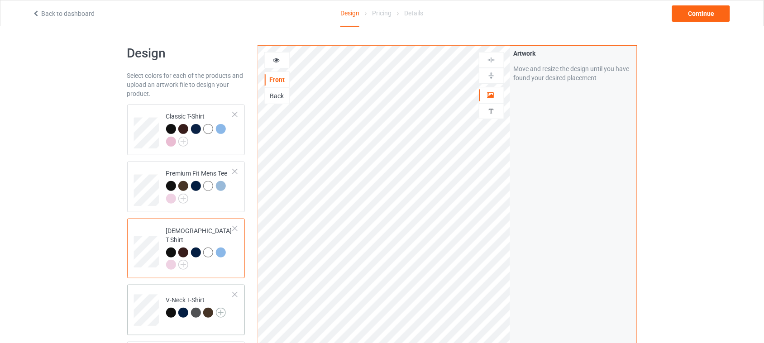
click at [219, 308] on img at bounding box center [221, 313] width 10 height 10
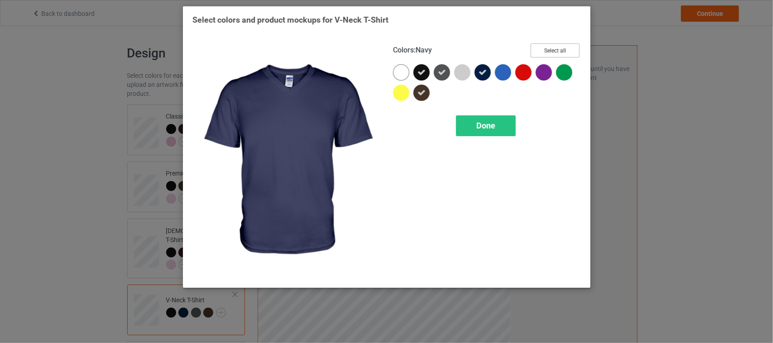
click at [555, 53] on button "Select all" at bounding box center [555, 50] width 49 height 14
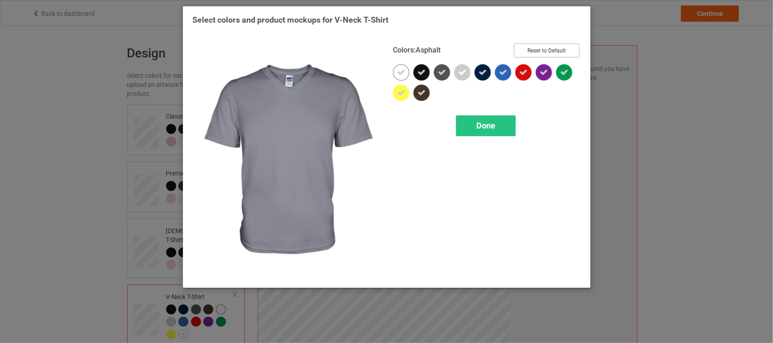
click at [541, 50] on button "Reset to Default" at bounding box center [547, 50] width 66 height 14
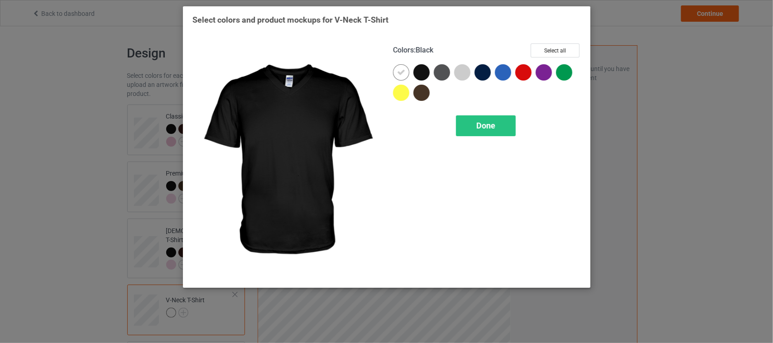
click at [424, 72] on div at bounding box center [421, 72] width 16 height 16
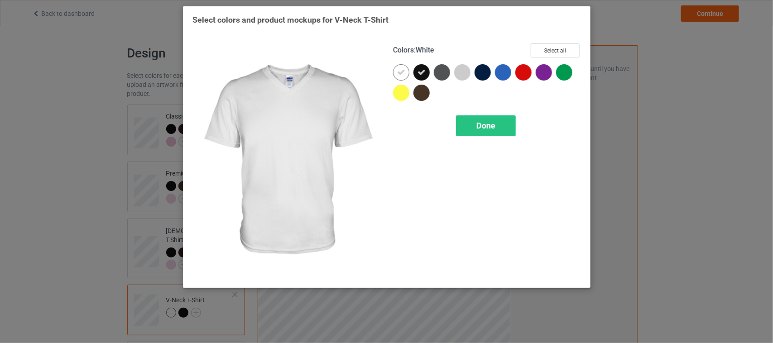
click at [402, 71] on icon at bounding box center [401, 72] width 8 height 8
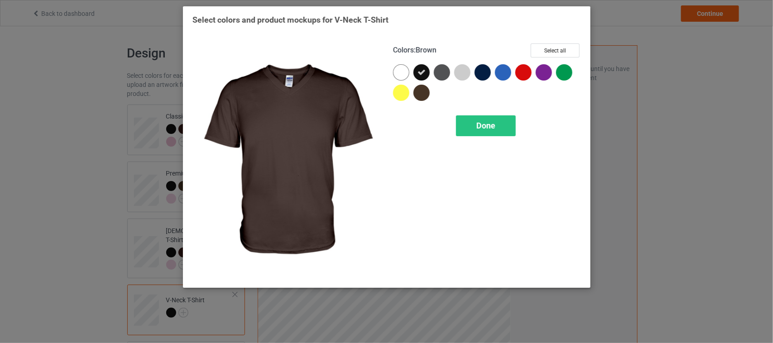
click at [426, 87] on div at bounding box center [421, 93] width 16 height 16
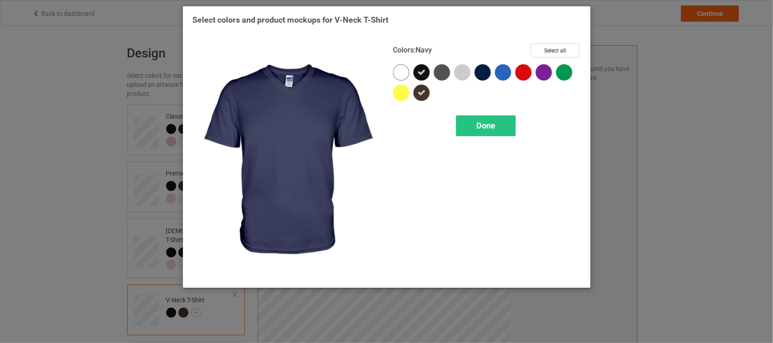
click at [483, 71] on div at bounding box center [482, 72] width 16 height 16
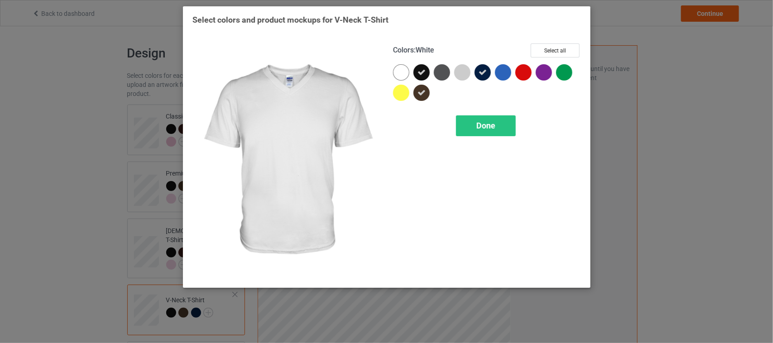
click at [399, 71] on div at bounding box center [401, 72] width 16 height 16
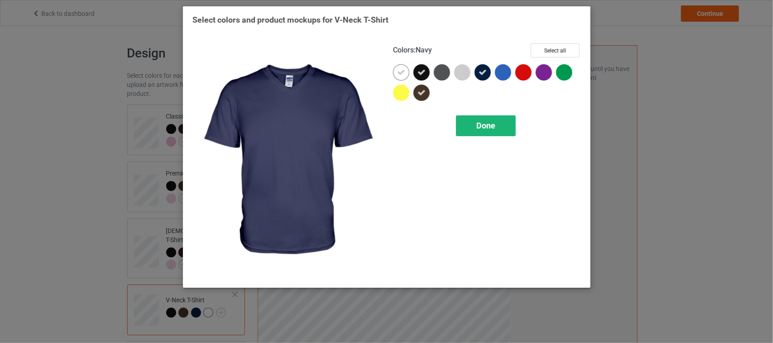
click at [501, 126] on div "Done" at bounding box center [486, 125] width 60 height 21
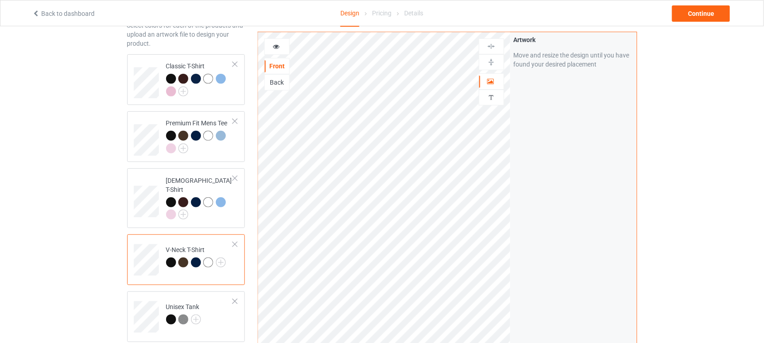
scroll to position [113, 0]
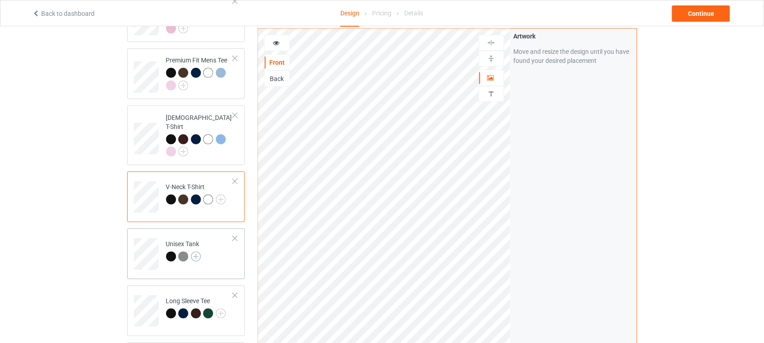
click at [195, 252] on img at bounding box center [196, 257] width 10 height 10
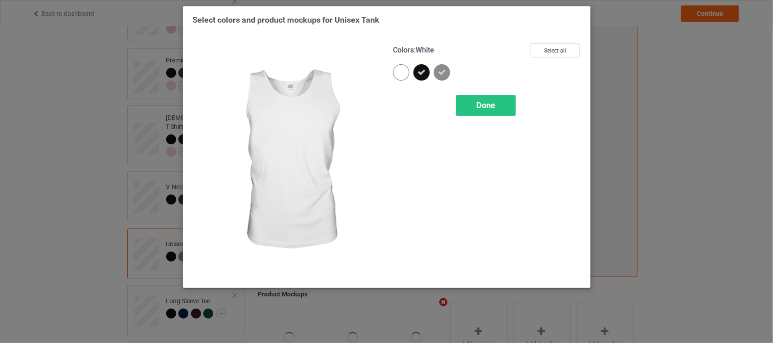
click at [401, 71] on div at bounding box center [401, 72] width 16 height 16
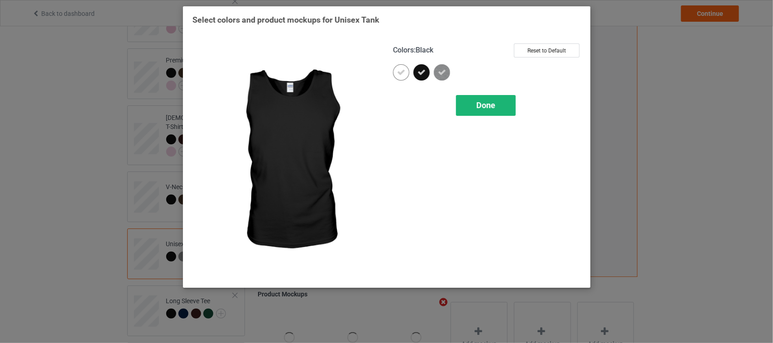
click at [494, 107] on span "Done" at bounding box center [485, 105] width 19 height 10
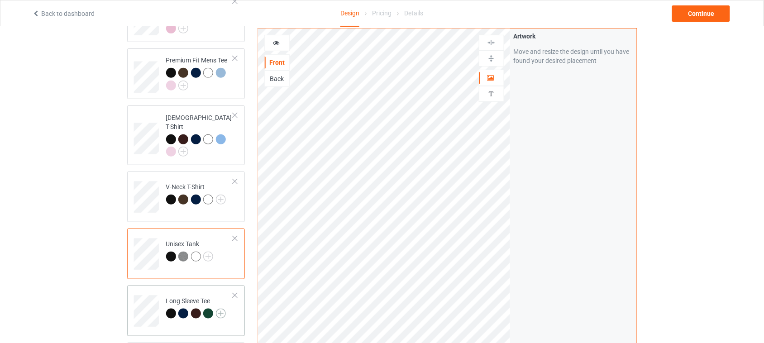
click at [221, 309] on img at bounding box center [221, 314] width 10 height 10
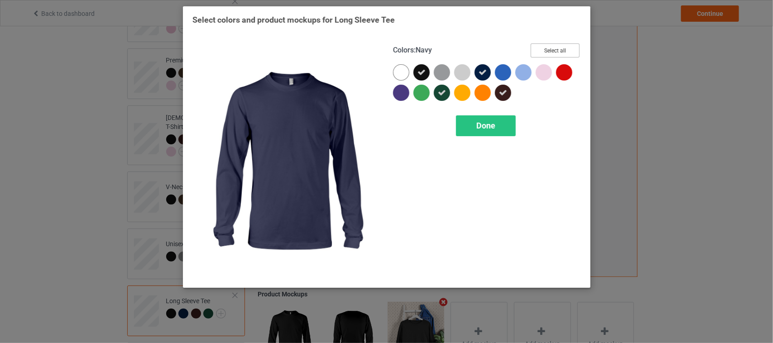
click at [557, 48] on button "Select all" at bounding box center [555, 50] width 49 height 14
click at [564, 48] on button "Reset to Default" at bounding box center [547, 50] width 66 height 14
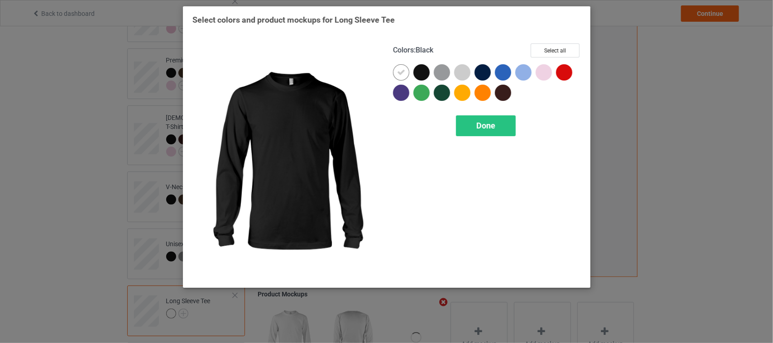
click at [417, 70] on div at bounding box center [421, 72] width 16 height 16
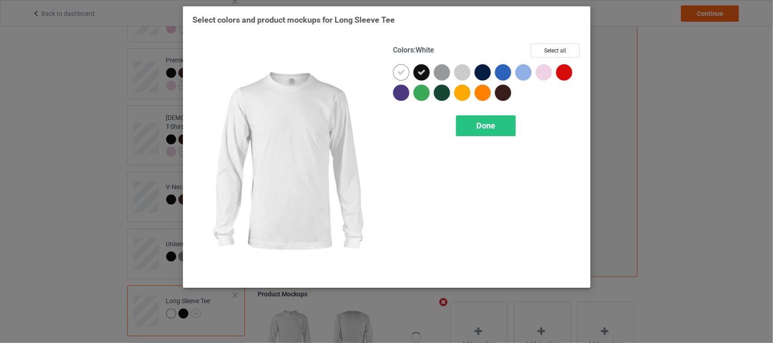
click at [398, 71] on icon at bounding box center [401, 72] width 8 height 8
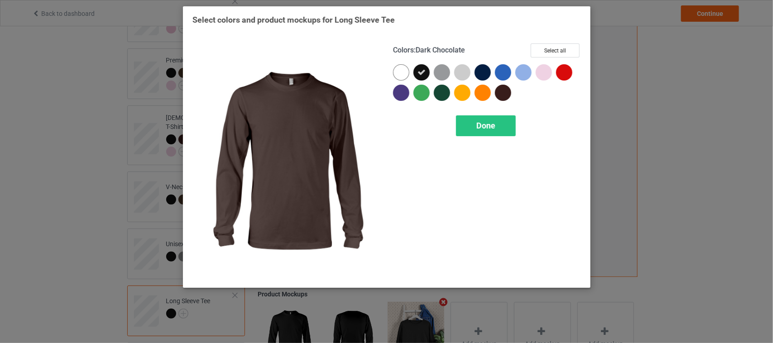
click at [504, 96] on div at bounding box center [503, 93] width 16 height 16
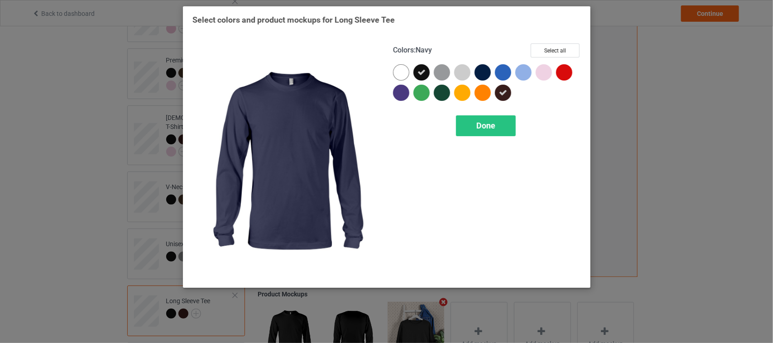
click at [479, 70] on div at bounding box center [482, 72] width 16 height 16
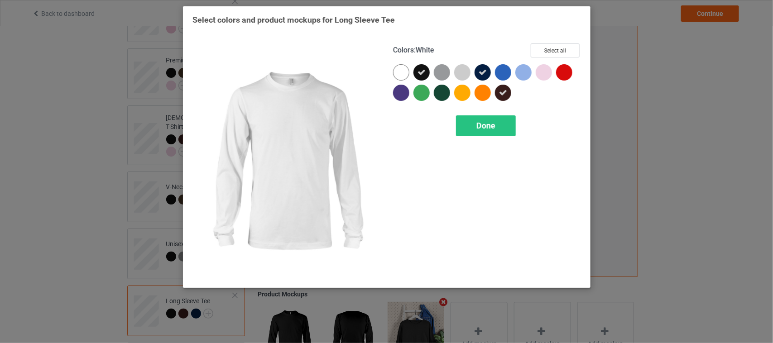
click at [398, 75] on div at bounding box center [401, 72] width 16 height 16
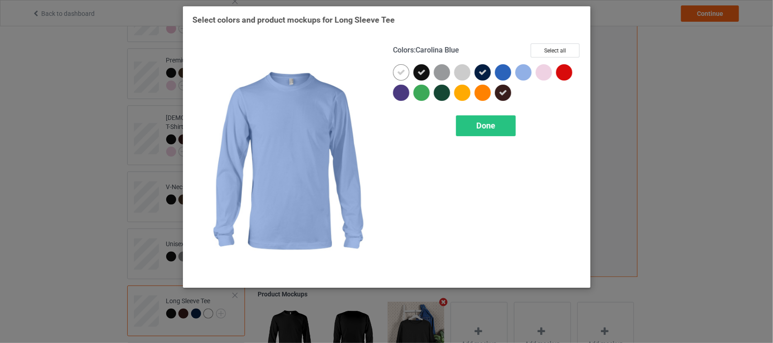
click at [520, 69] on div at bounding box center [523, 72] width 16 height 16
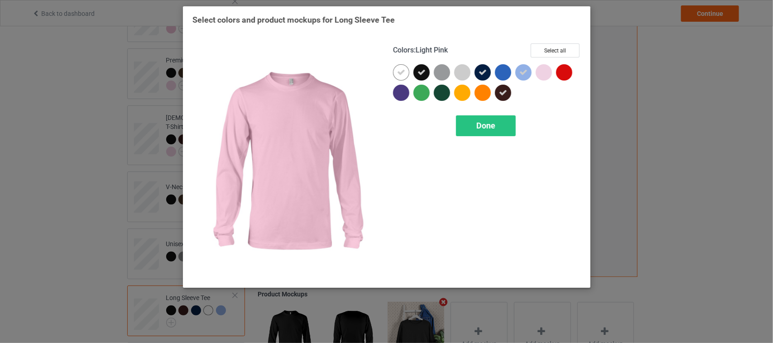
click at [545, 71] on div at bounding box center [544, 72] width 16 height 16
click at [491, 127] on span "Done" at bounding box center [485, 126] width 19 height 10
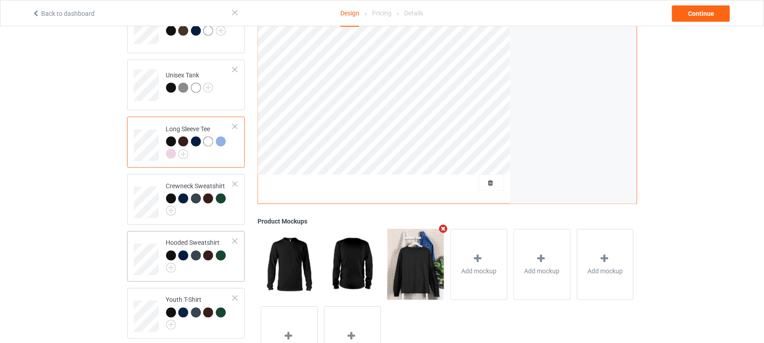
scroll to position [283, 0]
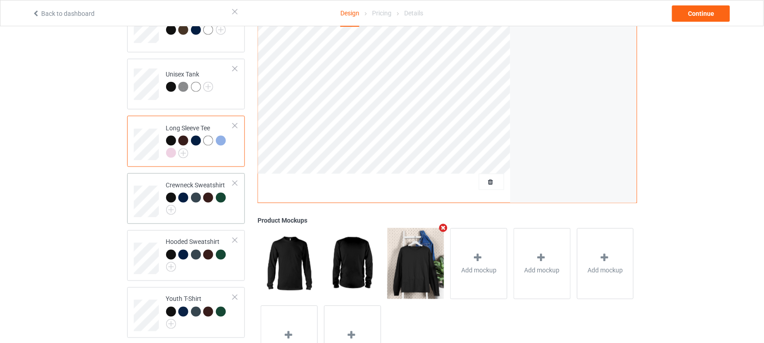
click at [224, 207] on td "Crewneck Sweatshirt" at bounding box center [199, 198] width 77 height 43
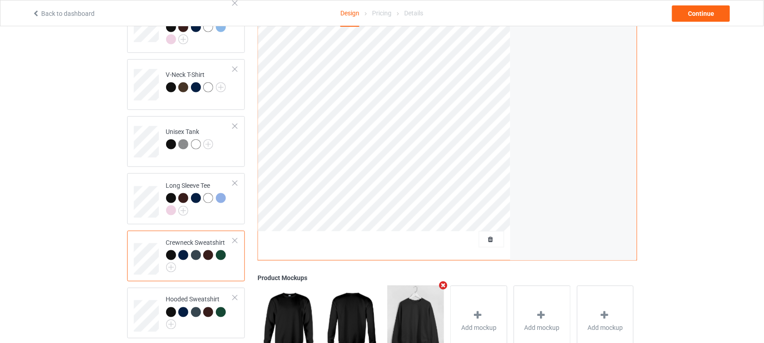
scroll to position [226, 0]
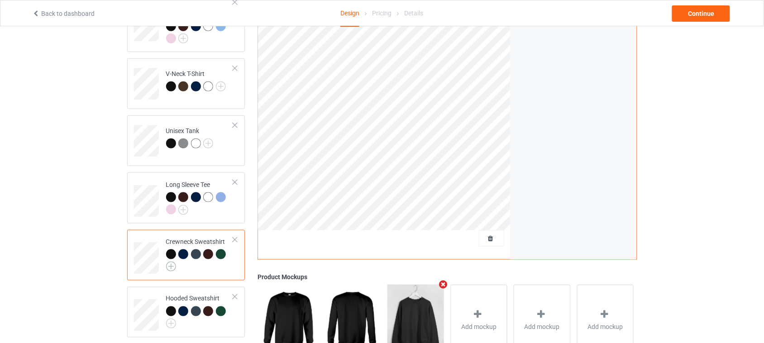
click at [172, 262] on img at bounding box center [171, 267] width 10 height 10
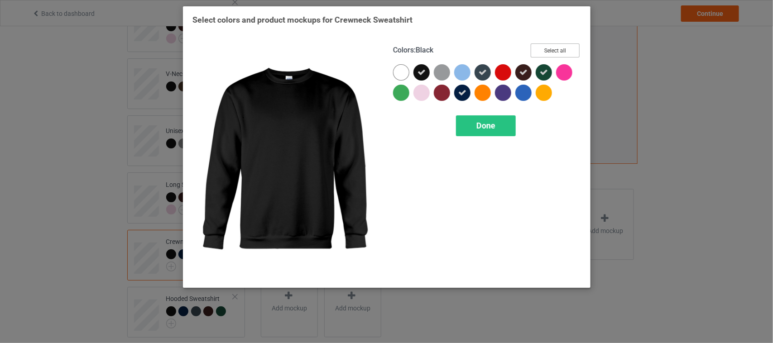
click at [553, 55] on button "Select all" at bounding box center [555, 50] width 49 height 14
click at [553, 54] on button "Reset to Default" at bounding box center [547, 50] width 66 height 14
click at [420, 71] on div at bounding box center [421, 72] width 16 height 16
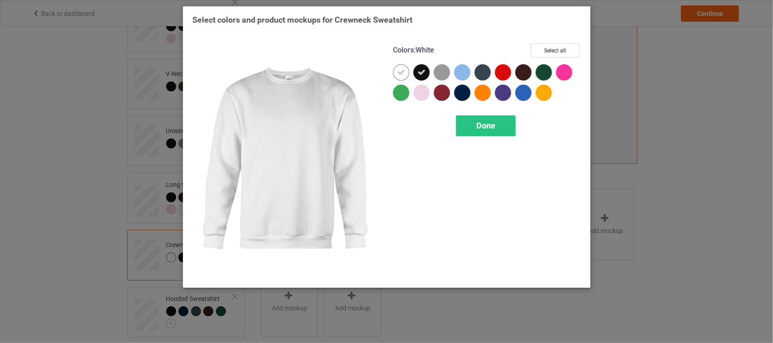
click at [398, 73] on icon at bounding box center [401, 72] width 8 height 8
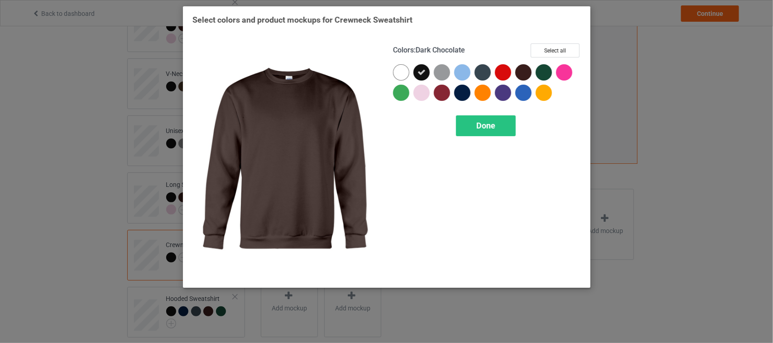
click at [523, 72] on div at bounding box center [523, 72] width 16 height 16
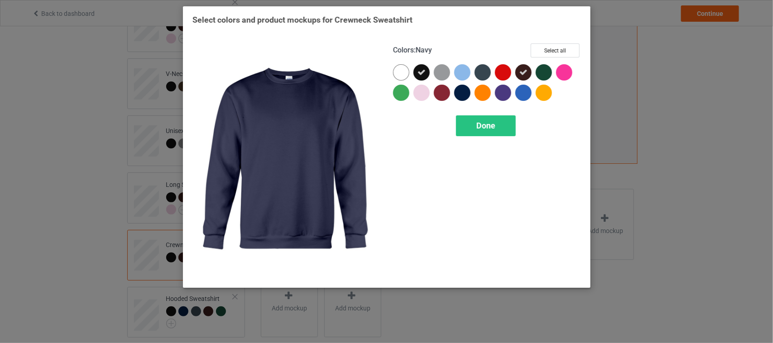
click at [461, 91] on div at bounding box center [462, 93] width 16 height 16
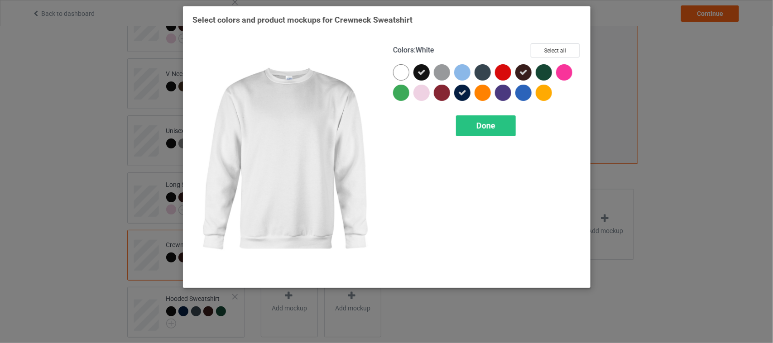
click at [403, 69] on div at bounding box center [401, 72] width 16 height 16
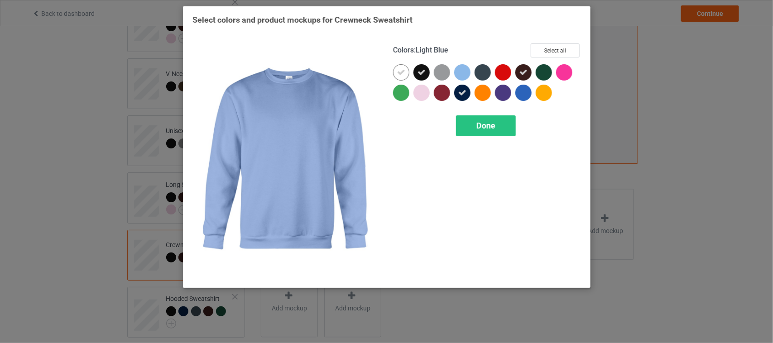
click at [461, 67] on div at bounding box center [462, 72] width 16 height 16
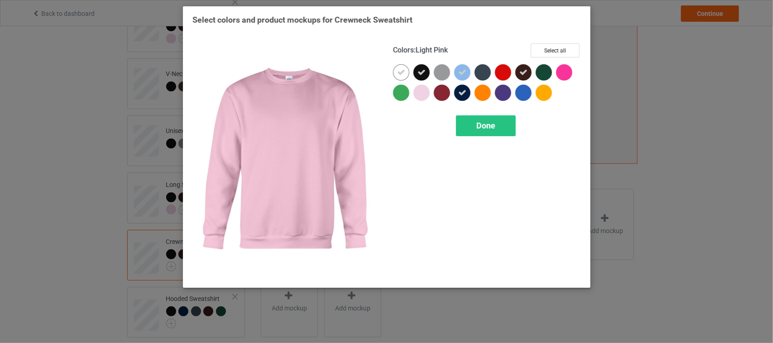
click at [423, 89] on div at bounding box center [421, 93] width 16 height 16
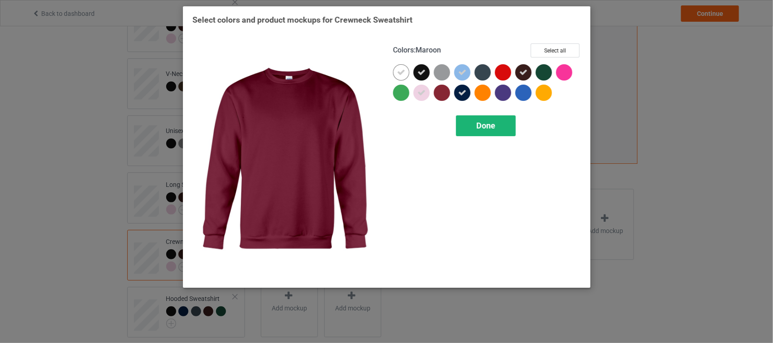
click at [485, 128] on span "Done" at bounding box center [485, 126] width 19 height 10
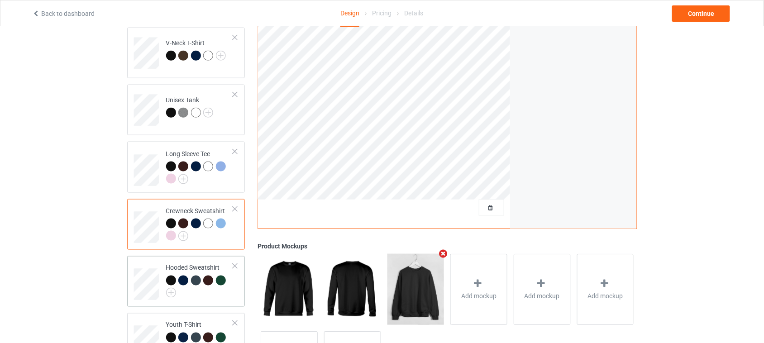
scroll to position [283, 0]
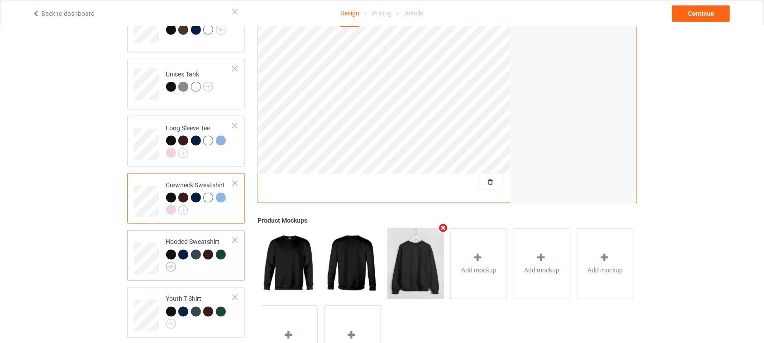
click at [173, 262] on img at bounding box center [171, 267] width 10 height 10
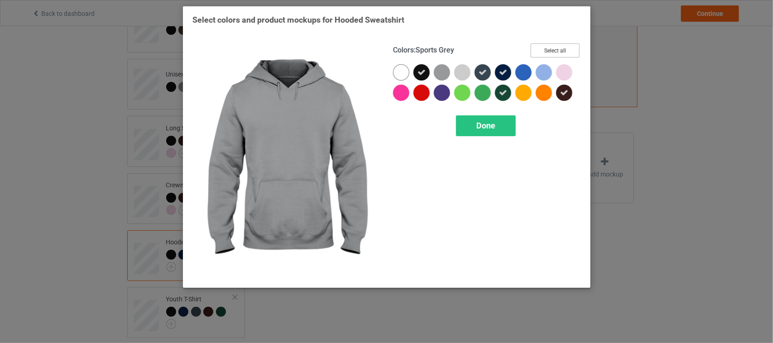
click at [546, 54] on button "Select all" at bounding box center [555, 50] width 49 height 14
click at [558, 51] on button "Reset to Default" at bounding box center [547, 50] width 66 height 14
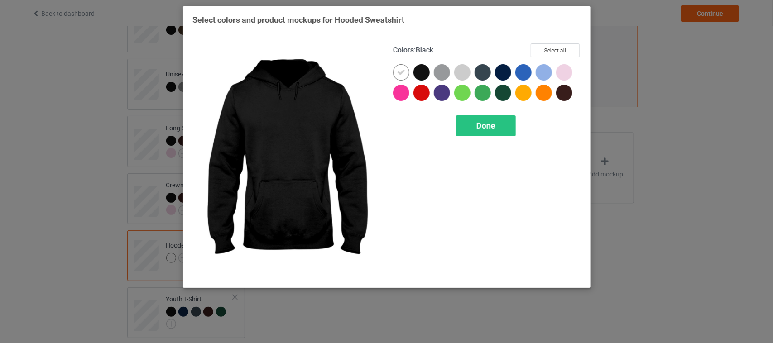
click at [425, 73] on div at bounding box center [421, 72] width 16 height 16
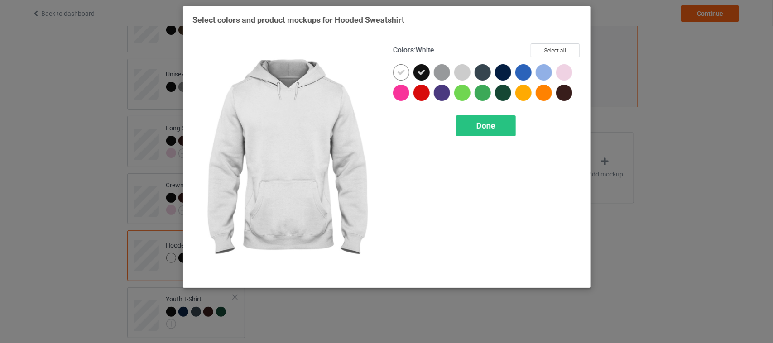
click at [399, 73] on icon at bounding box center [401, 72] width 8 height 8
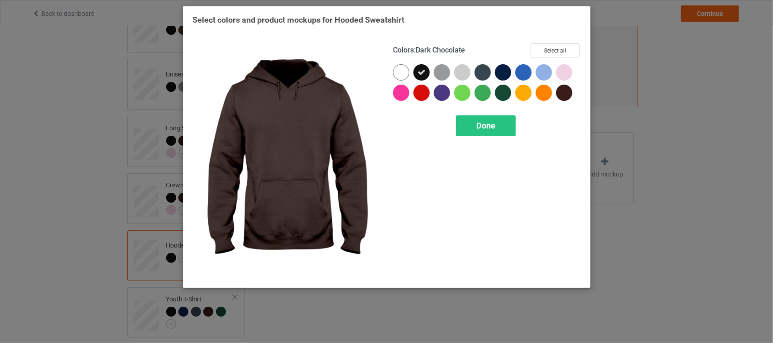
click at [565, 93] on div at bounding box center [564, 93] width 16 height 16
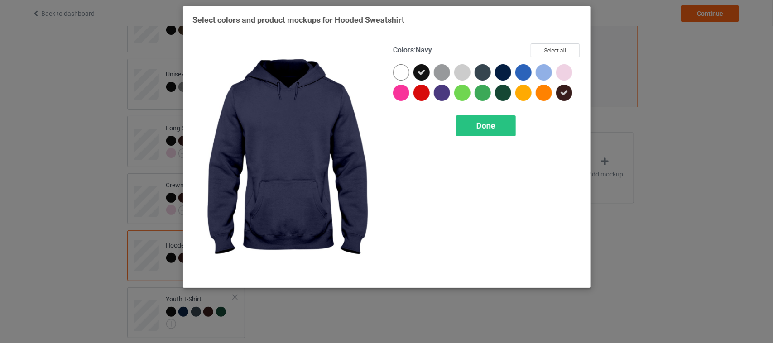
click at [503, 73] on div at bounding box center [503, 72] width 16 height 16
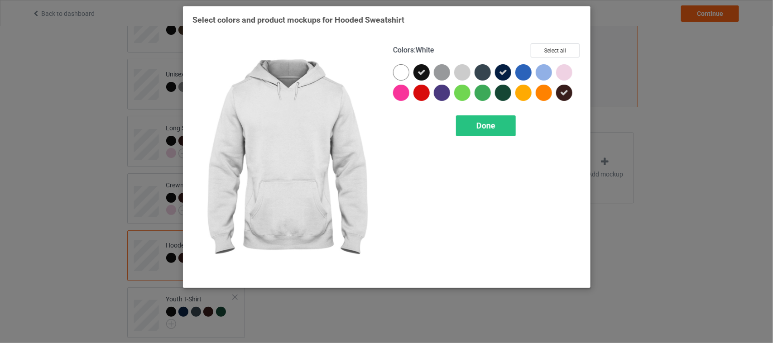
click at [402, 69] on div at bounding box center [401, 72] width 16 height 16
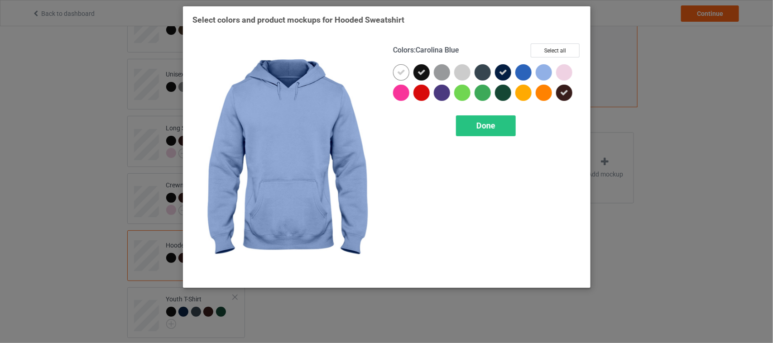
click at [549, 69] on div at bounding box center [544, 72] width 16 height 16
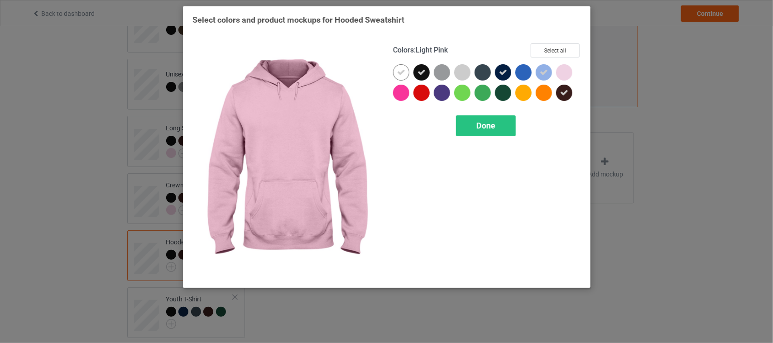
click at [565, 69] on div at bounding box center [564, 72] width 16 height 16
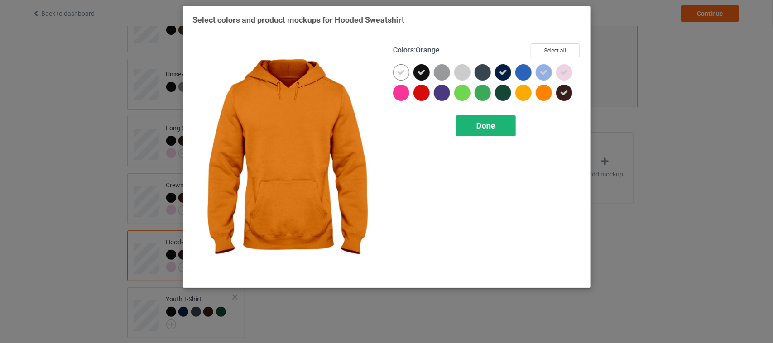
click at [496, 132] on div "Done" at bounding box center [486, 125] width 60 height 21
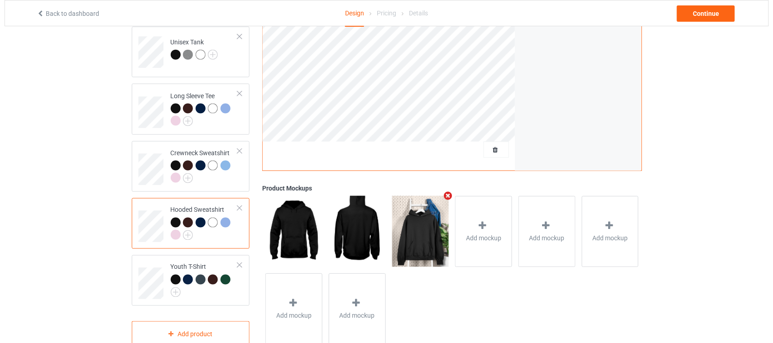
scroll to position [331, 0]
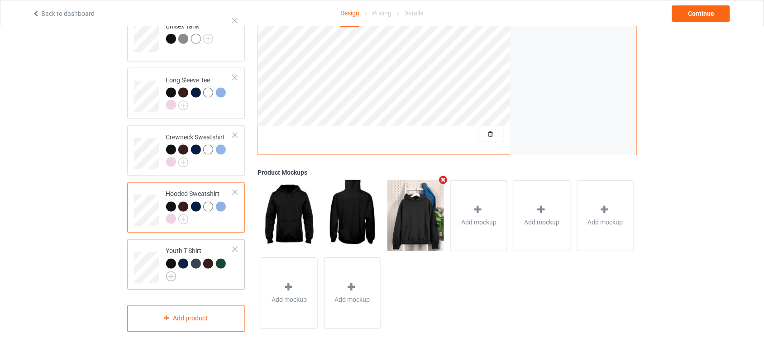
click at [172, 272] on img at bounding box center [171, 277] width 10 height 10
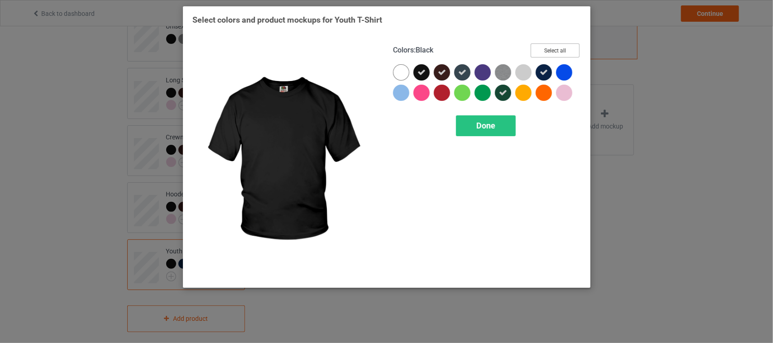
click at [550, 49] on button "Select all" at bounding box center [555, 50] width 49 height 14
click at [557, 49] on button "Reset to Default" at bounding box center [547, 50] width 66 height 14
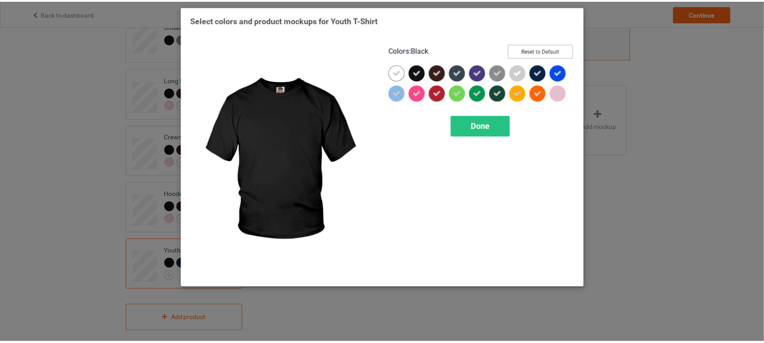
scroll to position [330, 0]
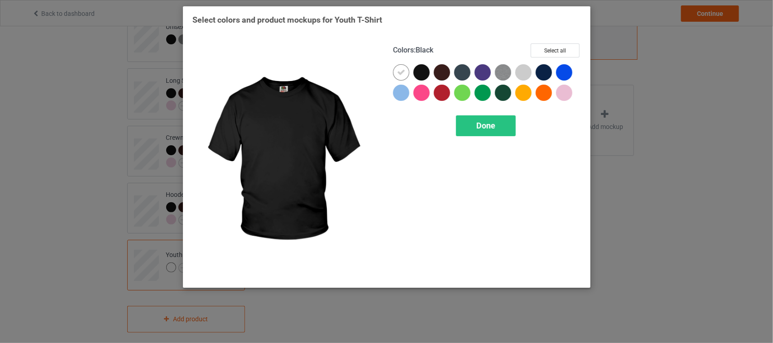
click at [427, 67] on div at bounding box center [421, 72] width 16 height 16
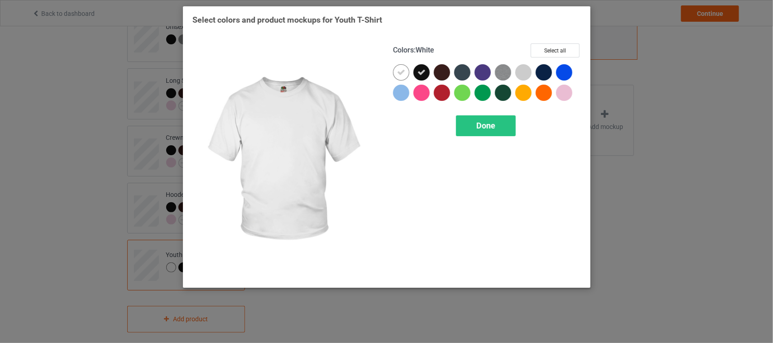
click at [402, 71] on icon at bounding box center [401, 72] width 8 height 8
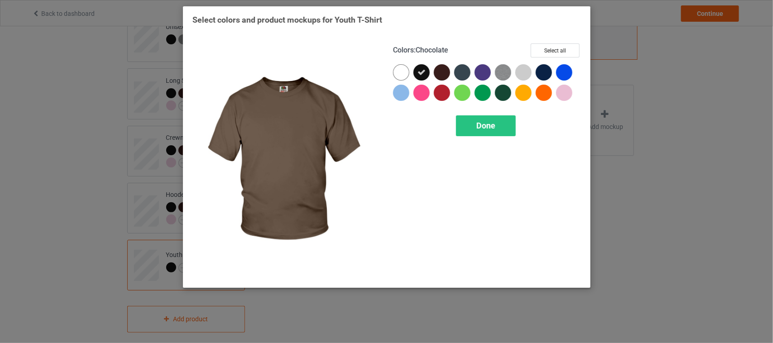
click at [442, 70] on div at bounding box center [442, 72] width 16 height 16
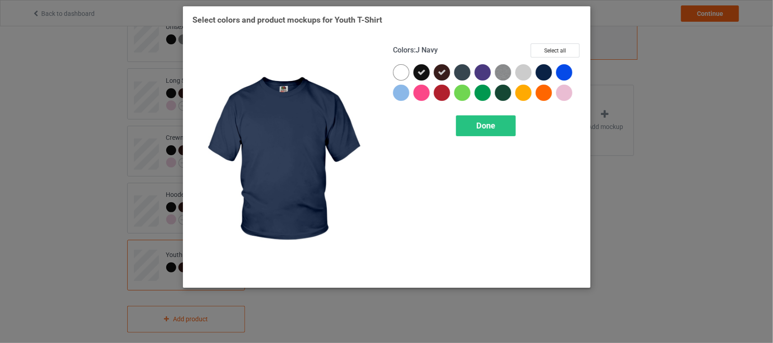
click at [542, 71] on div at bounding box center [544, 72] width 16 height 16
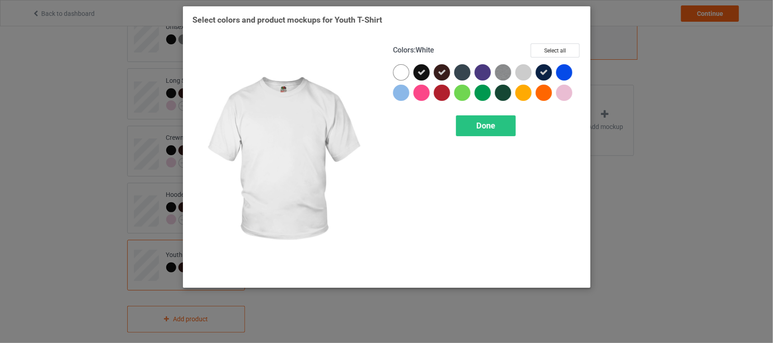
click at [401, 71] on div at bounding box center [401, 72] width 16 height 16
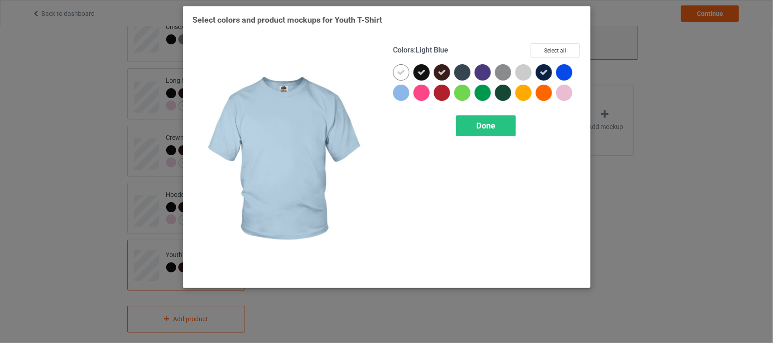
click at [403, 91] on div at bounding box center [401, 93] width 16 height 16
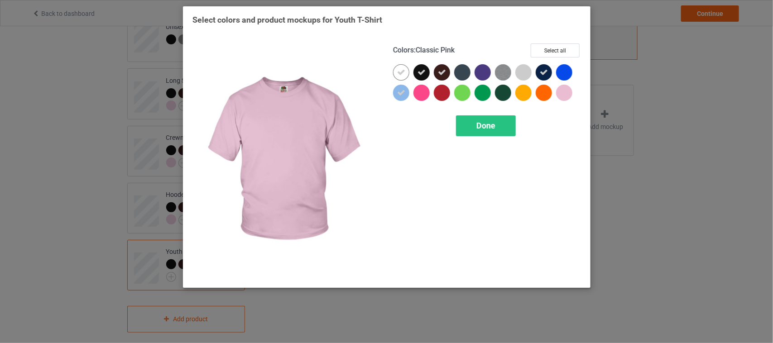
click at [564, 90] on div at bounding box center [564, 93] width 16 height 16
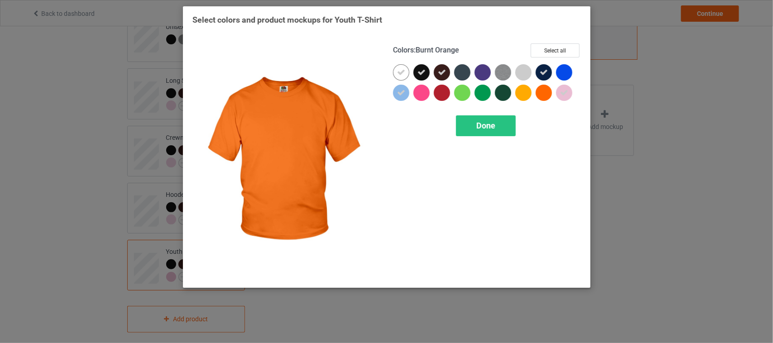
click at [493, 124] on span "Done" at bounding box center [485, 126] width 19 height 10
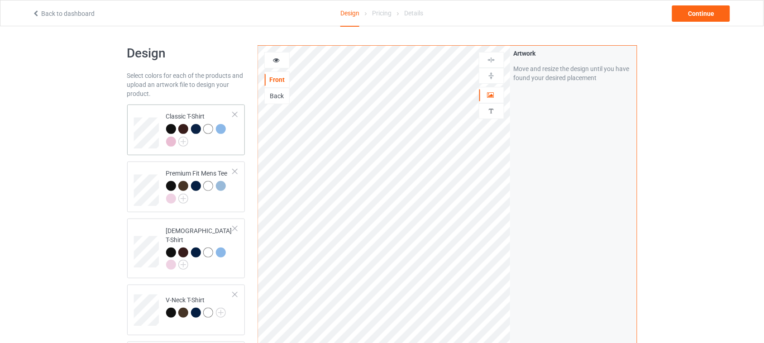
click at [225, 144] on div at bounding box center [199, 136] width 67 height 25
click at [706, 14] on div "Continue" at bounding box center [701, 13] width 58 height 16
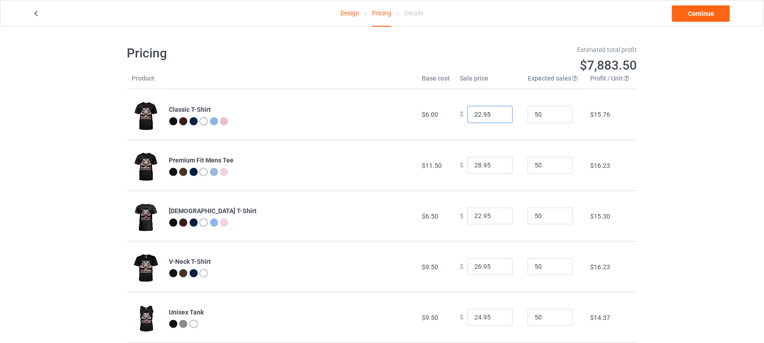
click at [477, 113] on input "22.95" at bounding box center [490, 114] width 45 height 17
type input "26.95"
drag, startPoint x: 476, startPoint y: 164, endPoint x: 450, endPoint y: 164, distance: 26.7
click at [455, 164] on td "$ 28.95" at bounding box center [489, 165] width 68 height 51
type input "32.95"
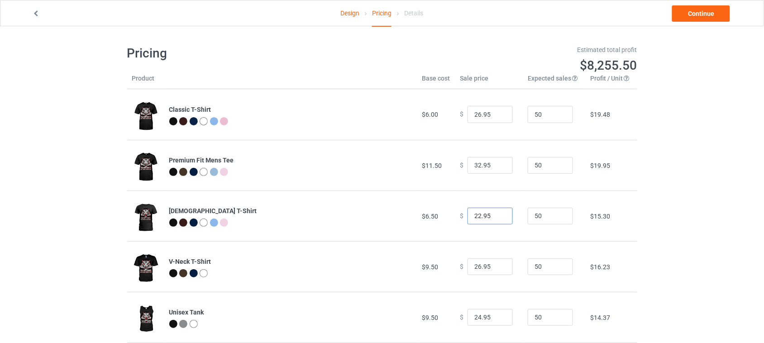
click at [474, 211] on input "22.95" at bounding box center [490, 216] width 45 height 17
type input "27.95"
click at [474, 268] on input "26.95" at bounding box center [490, 266] width 45 height 17
drag, startPoint x: 476, startPoint y: 268, endPoint x: 456, endPoint y: 266, distance: 20.0
click at [460, 266] on div "$ 29.95" at bounding box center [489, 266] width 58 height 17
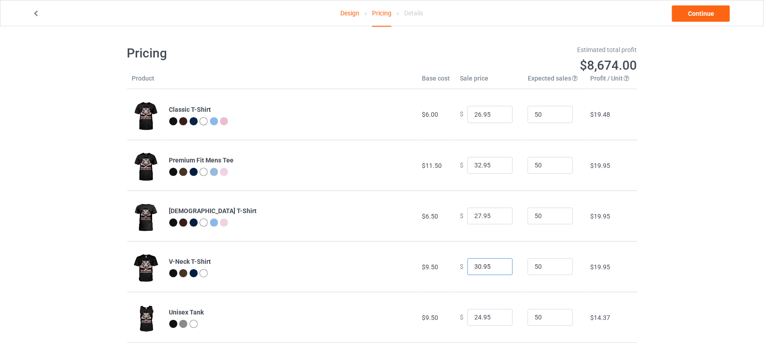
scroll to position [57, 0]
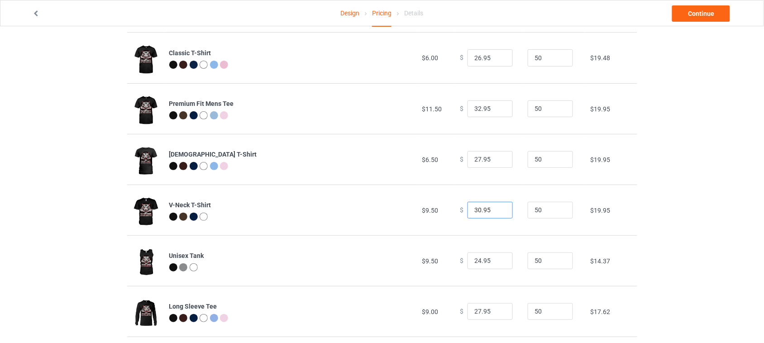
type input "30.95"
drag, startPoint x: 476, startPoint y: 259, endPoint x: 441, endPoint y: 257, distance: 34.9
click at [441, 257] on tr "Unisex Tank $9.50 $ 24.95 50 $14.37" at bounding box center [382, 260] width 510 height 51
type input "30.95"
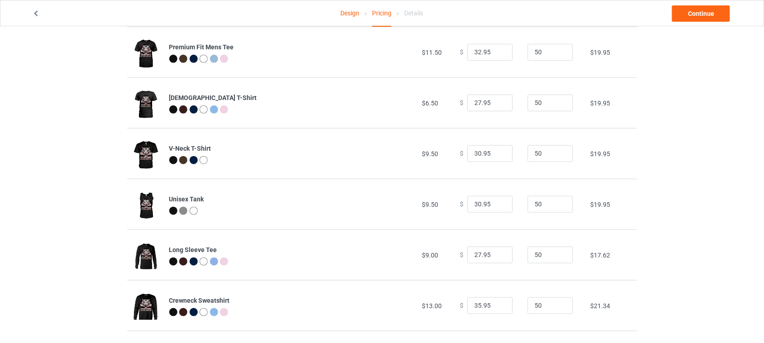
scroll to position [170, 0]
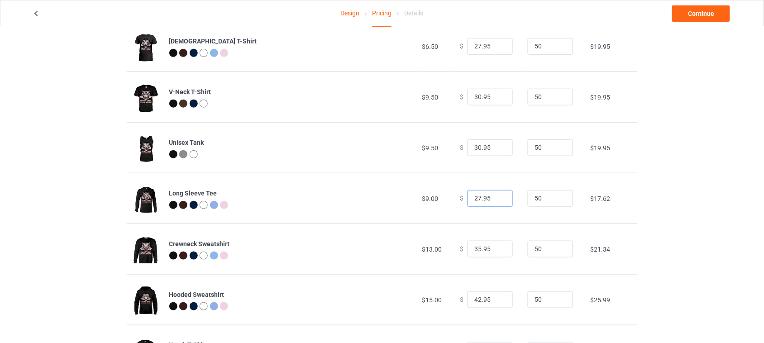
drag, startPoint x: 476, startPoint y: 197, endPoint x: 444, endPoint y: 197, distance: 31.7
click at [445, 197] on tr "Long Sleeve Tee $9.00 $ 27.95 50 $17.62" at bounding box center [382, 198] width 510 height 51
type input "34.95"
click at [474, 249] on input "35.95" at bounding box center [490, 249] width 45 height 17
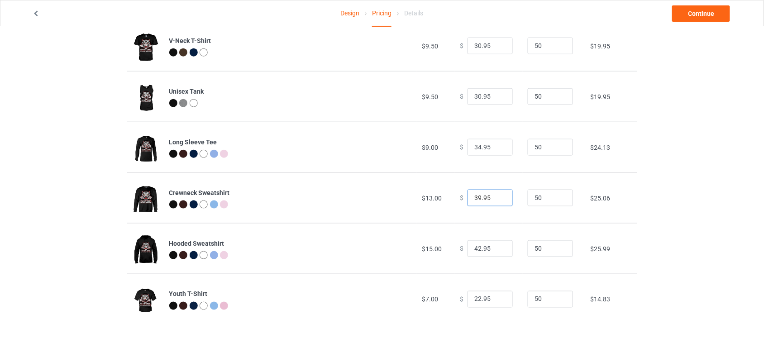
type input "39.95"
click at [474, 247] on input "42.95" at bounding box center [490, 248] width 45 height 17
type input "44.95"
click at [474, 296] on input "22.95" at bounding box center [490, 299] width 45 height 17
type input "25.95"
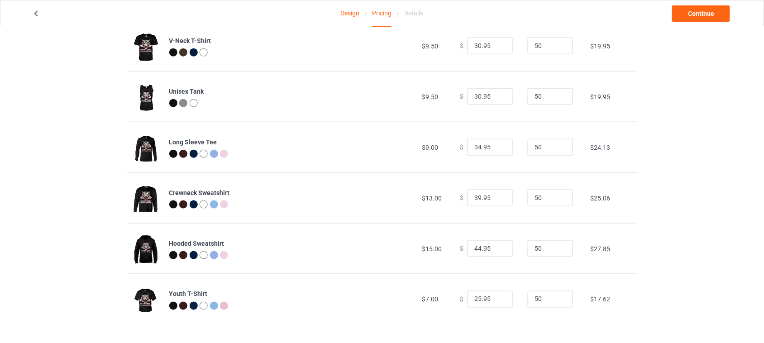
click at [713, 172] on div "Design Pricing Details Continue Pricing Estimated total profit $9,697.00 Produc…" at bounding box center [382, 74] width 764 height 538
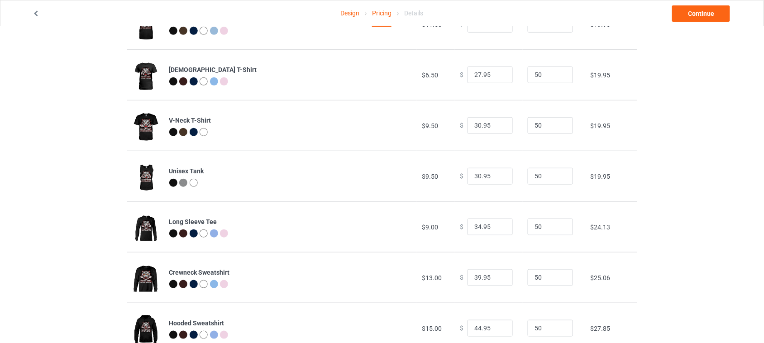
scroll to position [170, 0]
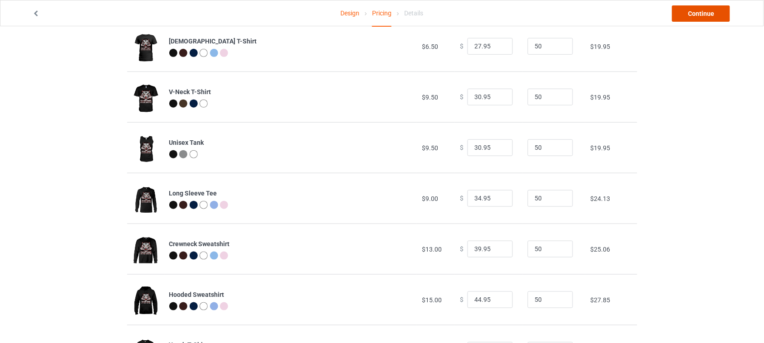
click at [707, 14] on link "Continue" at bounding box center [701, 13] width 58 height 16
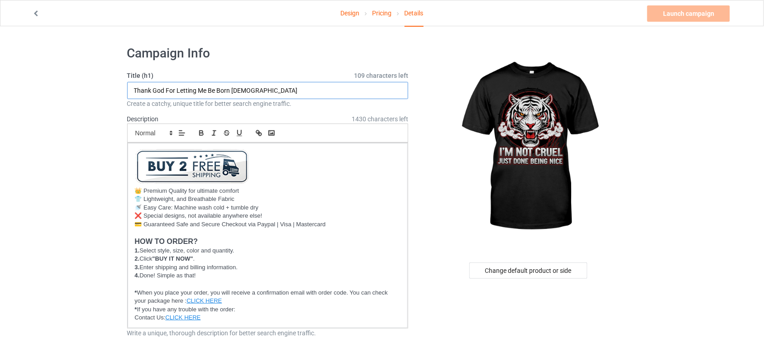
drag, startPoint x: 286, startPoint y: 90, endPoint x: 48, endPoint y: 84, distance: 237.7
drag, startPoint x: 202, startPoint y: 90, endPoint x: 236, endPoint y: 90, distance: 34.4
click at [236, 90] on input "I'm Not Cruel Just Done Being Nice" at bounding box center [268, 90] width 282 height 17
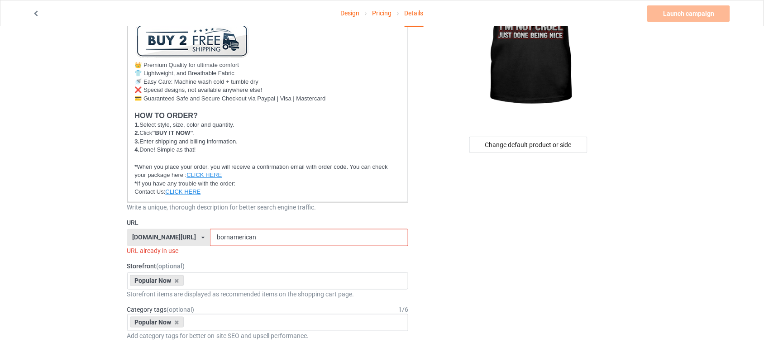
scroll to position [226, 0]
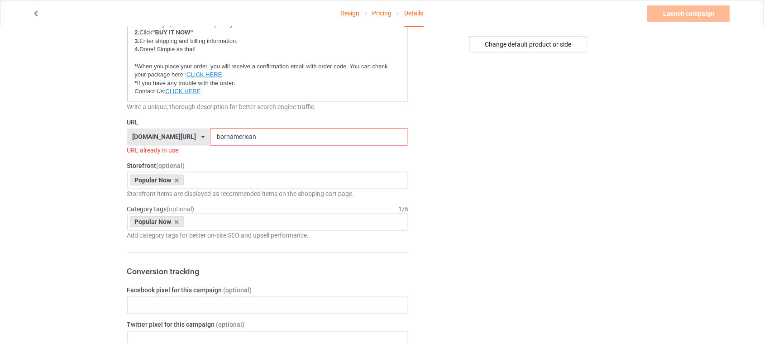
type input "I'm Not Cruel Just Done Being Nice"
drag, startPoint x: 255, startPoint y: 132, endPoint x: 170, endPoint y: 140, distance: 85.0
click at [114, 132] on div "Design Pricing Details Launch campaign Invalid campaign URL Campaign Info Title…" at bounding box center [382, 347] width 764 height 1095
paste input "Being Nice"
click at [220, 136] on input "Being Nice" at bounding box center [309, 137] width 198 height 17
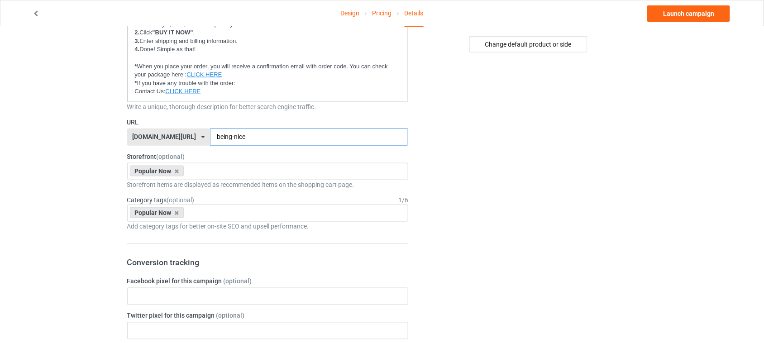
type input "being-nice"
click at [66, 143] on div "Design Pricing Details Launch campaign Campaign Info Title (h1) 116 characters …" at bounding box center [382, 343] width 764 height 1086
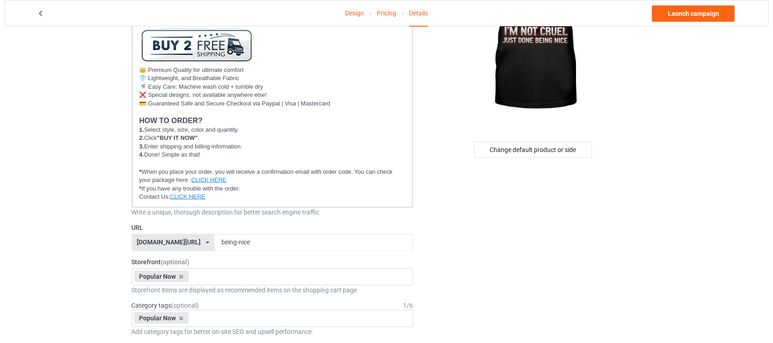
scroll to position [0, 0]
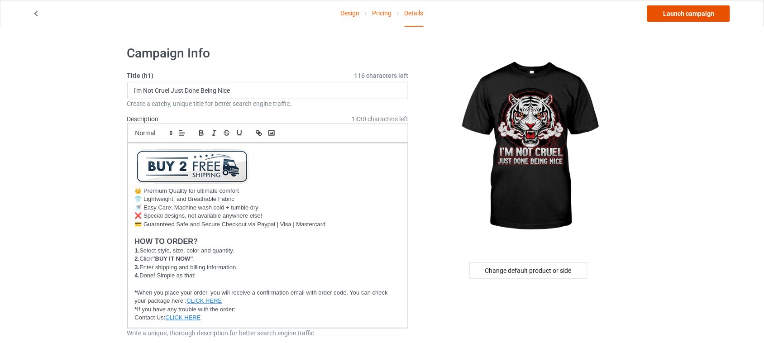
click at [684, 10] on link "Launch campaign" at bounding box center [688, 13] width 83 height 16
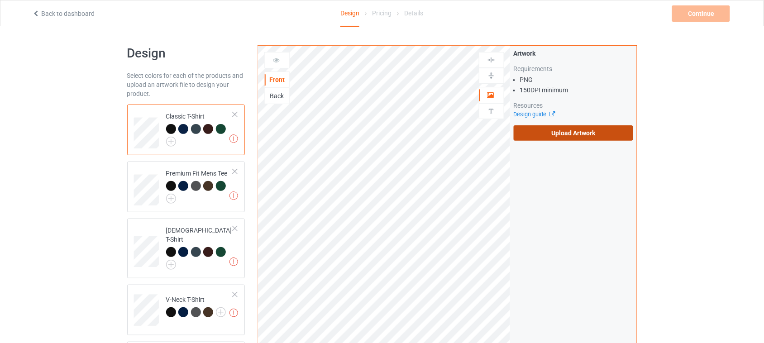
click at [549, 132] on label "Upload Artwork" at bounding box center [574, 132] width 120 height 15
click at [0, 0] on input "Upload Artwork" at bounding box center [0, 0] width 0 height 0
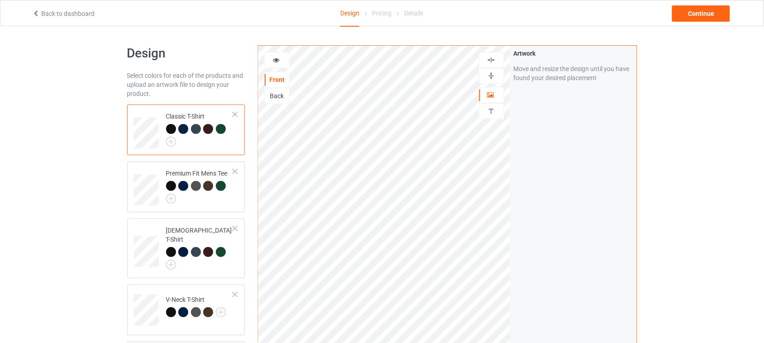
click at [493, 60] on img at bounding box center [491, 60] width 9 height 9
click at [702, 18] on div "Continue" at bounding box center [701, 13] width 58 height 16
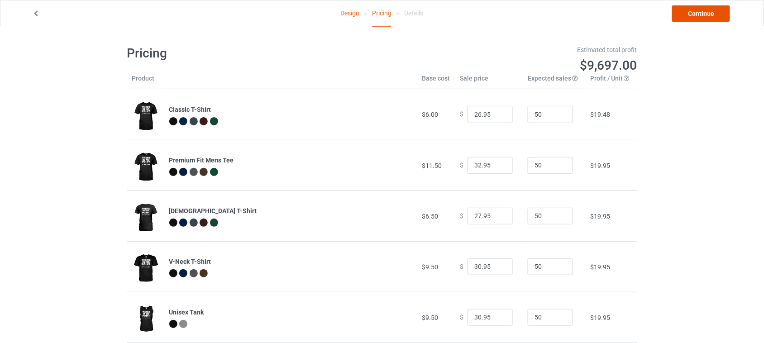
click at [694, 17] on link "Continue" at bounding box center [701, 13] width 58 height 16
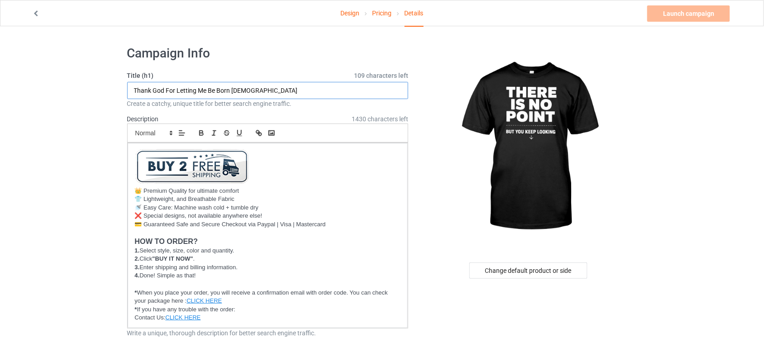
drag, startPoint x: 286, startPoint y: 94, endPoint x: 59, endPoint y: 91, distance: 226.8
drag, startPoint x: 208, startPoint y: 89, endPoint x: 278, endPoint y: 89, distance: 70.2
click at [278, 89] on input "There Is No Point But You Keep Looking" at bounding box center [268, 90] width 282 height 17
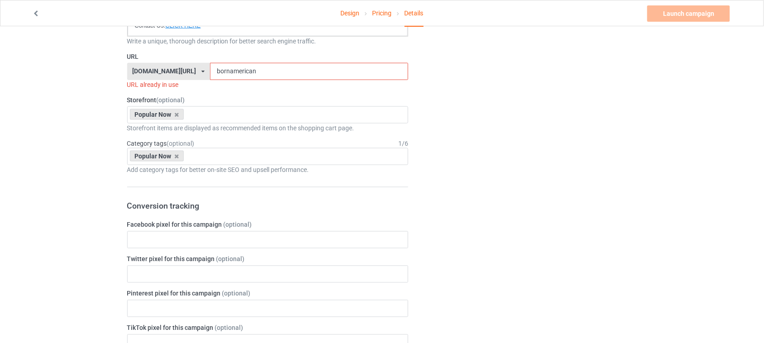
scroll to position [226, 0]
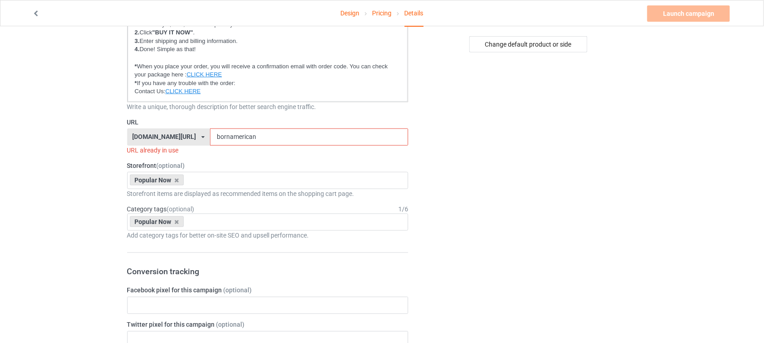
type input "There Is No Point But You Keep Looking"
drag, startPoint x: 263, startPoint y: 134, endPoint x: 111, endPoint y: 137, distance: 151.7
click at [115, 137] on div "Design Pricing Details Launch campaign Invalid campaign URL Campaign Info Title…" at bounding box center [382, 347] width 764 height 1095
paste input "Keep Looking"
click at [216, 136] on input "Keep Looking" at bounding box center [309, 137] width 198 height 17
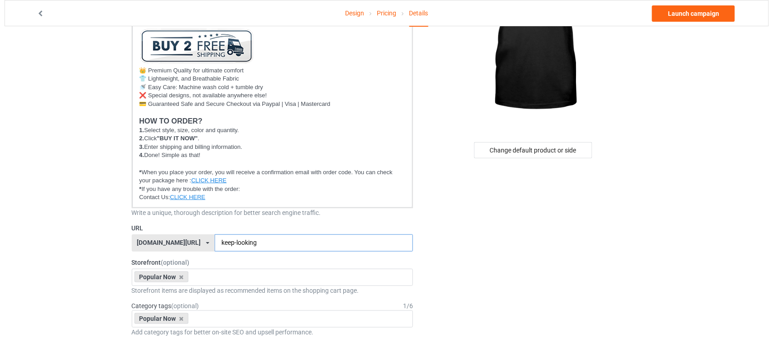
scroll to position [0, 0]
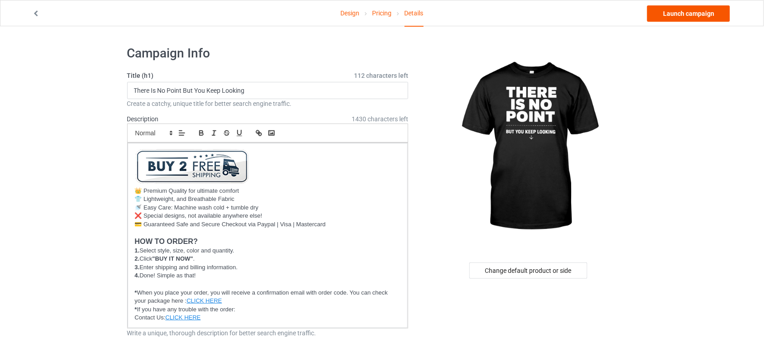
type input "keep-looking"
click at [684, 16] on link "Launch campaign" at bounding box center [688, 13] width 83 height 16
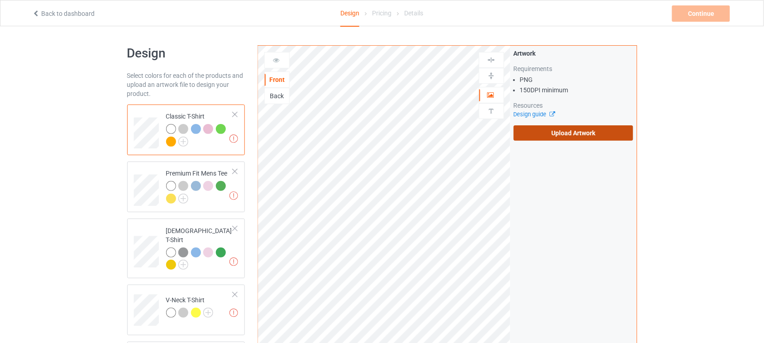
click at [570, 133] on label "Upload Artwork" at bounding box center [574, 132] width 120 height 15
click at [0, 0] on input "Upload Artwork" at bounding box center [0, 0] width 0 height 0
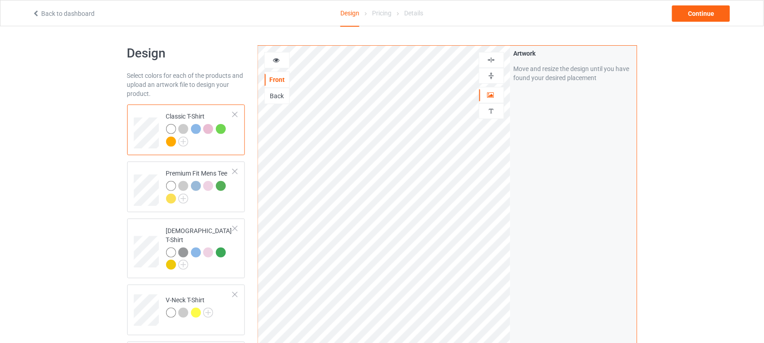
click at [495, 60] on img at bounding box center [491, 60] width 9 height 9
click at [713, 13] on div "Continue" at bounding box center [701, 13] width 58 height 16
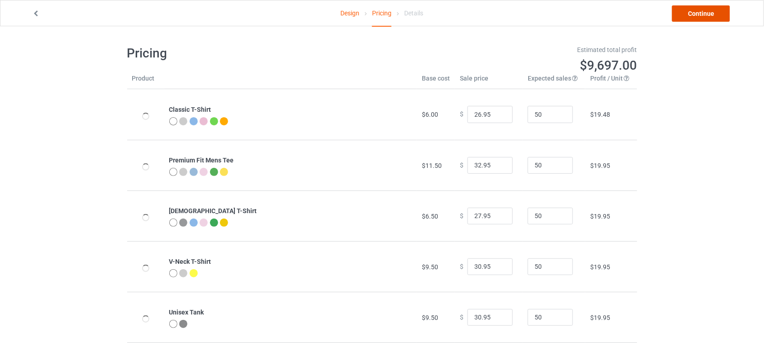
click at [713, 13] on link "Continue" at bounding box center [701, 13] width 58 height 16
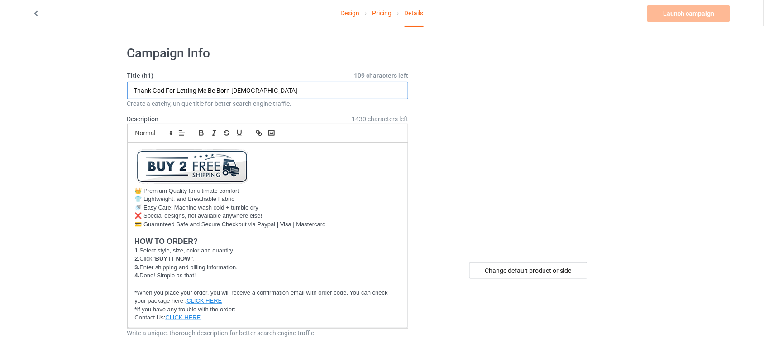
drag, startPoint x: 300, startPoint y: 93, endPoint x: 25, endPoint y: 93, distance: 274.8
drag, startPoint x: 159, startPoint y: 87, endPoint x: 182, endPoint y: 87, distance: 23.5
click at [182, 87] on input "There Is No Point But You Keep Looking" at bounding box center [268, 90] width 282 height 17
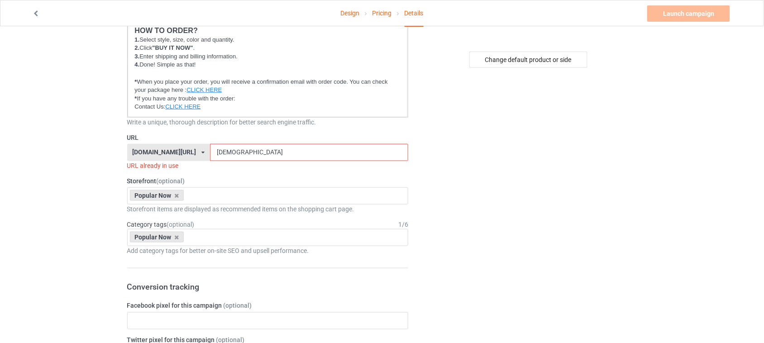
scroll to position [226, 0]
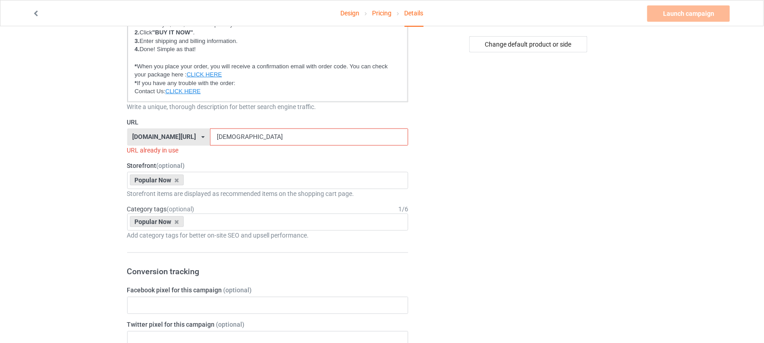
type input "There Is No Point But You Keep Looking"
drag, startPoint x: 255, startPoint y: 136, endPoint x: 135, endPoint y: 138, distance: 120.0
click at [145, 138] on div "shirtenergy.com/ shirtenergy.com/ teechip.com/ 6273c5abfddeea00434bafb3 587d0d4…" at bounding box center [268, 137] width 282 height 17
paste input "No Point"
click at [211, 138] on input "No Point" at bounding box center [309, 137] width 198 height 17
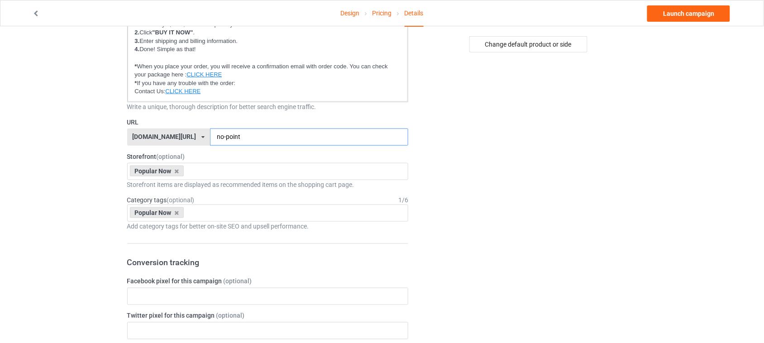
type input "no-point"
click at [71, 92] on div "Design Pricing Details Launch campaign Campaign Info Title (h1) 112 characters …" at bounding box center [382, 343] width 764 height 1086
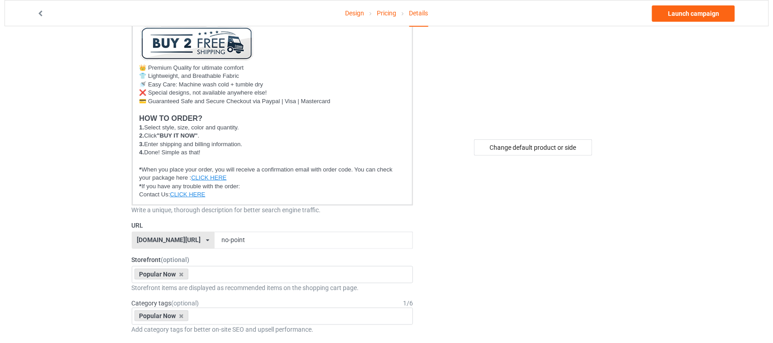
scroll to position [0, 0]
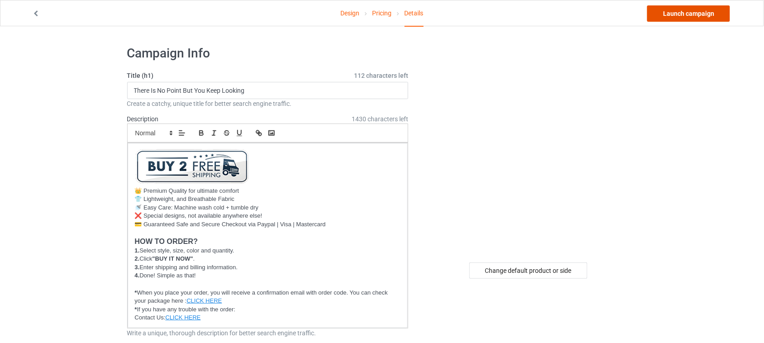
click at [700, 13] on link "Launch campaign" at bounding box center [688, 13] width 83 height 16
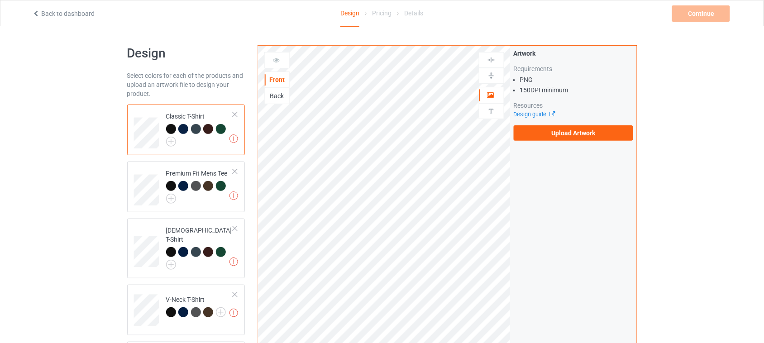
click at [606, 141] on div "Artwork Requirements PNG 150 DPI minimum Resources Design guide Upload Artwork" at bounding box center [574, 95] width 126 height 98
click at [600, 136] on label "Upload Artwork" at bounding box center [574, 132] width 120 height 15
click at [0, 0] on input "Upload Artwork" at bounding box center [0, 0] width 0 height 0
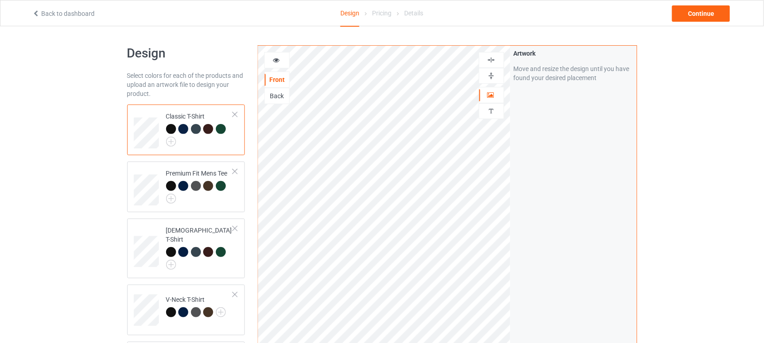
click at [492, 61] on img at bounding box center [491, 60] width 9 height 9
click at [275, 53] on div at bounding box center [276, 60] width 25 height 16
click at [278, 56] on icon at bounding box center [277, 59] width 8 height 6
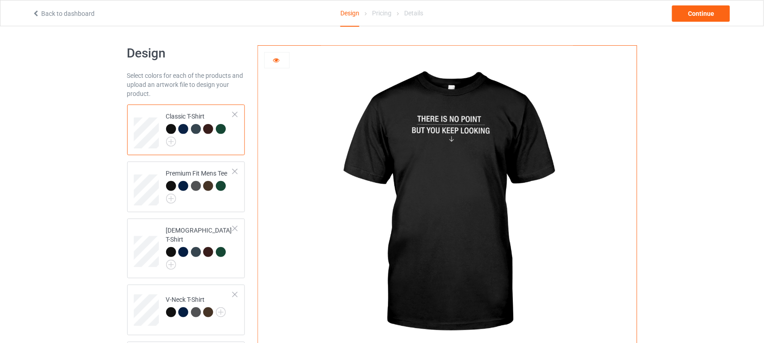
click at [277, 60] on icon at bounding box center [277, 59] width 8 height 6
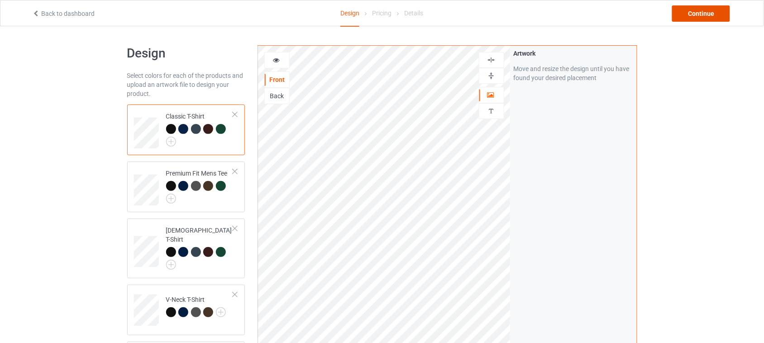
click at [691, 10] on div "Continue" at bounding box center [701, 13] width 58 height 16
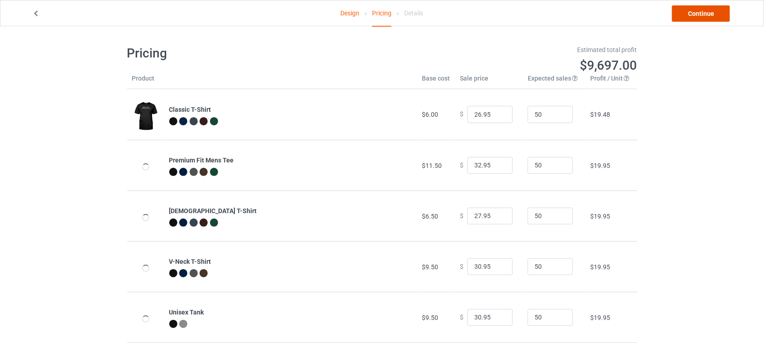
click at [689, 18] on link "Continue" at bounding box center [701, 13] width 58 height 16
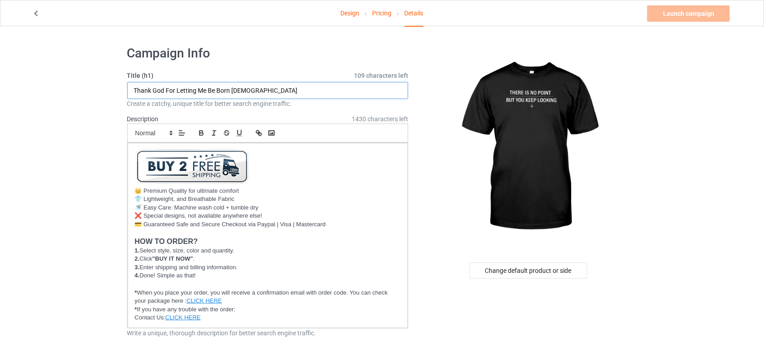
drag, startPoint x: 287, startPoint y: 89, endPoint x: 8, endPoint y: 85, distance: 278.4
type input "There Is No Point But You Keep Looking"
drag, startPoint x: 209, startPoint y: 89, endPoint x: 279, endPoint y: 89, distance: 70.2
click at [279, 89] on input "There Is No Point But You Keep Looking" at bounding box center [268, 90] width 282 height 17
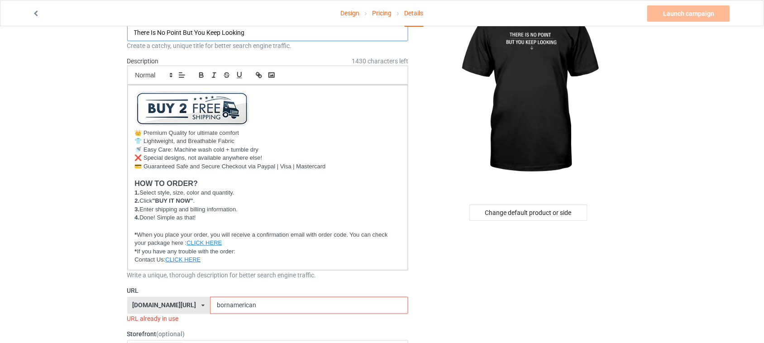
scroll to position [170, 0]
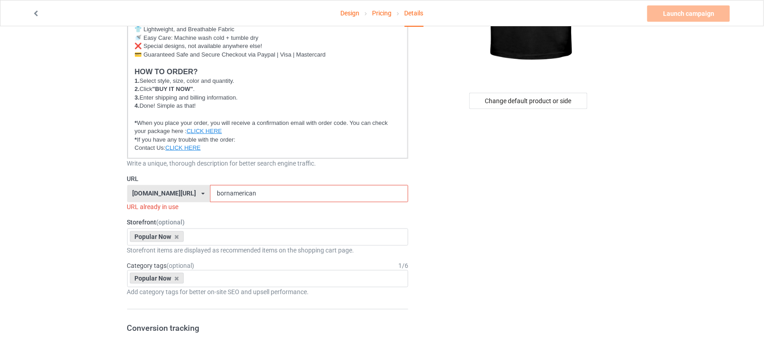
drag, startPoint x: 262, startPoint y: 194, endPoint x: 109, endPoint y: 192, distance: 152.6
paste input "Keep Looking"
click at [219, 191] on input "Keep Looking" at bounding box center [309, 193] width 198 height 17
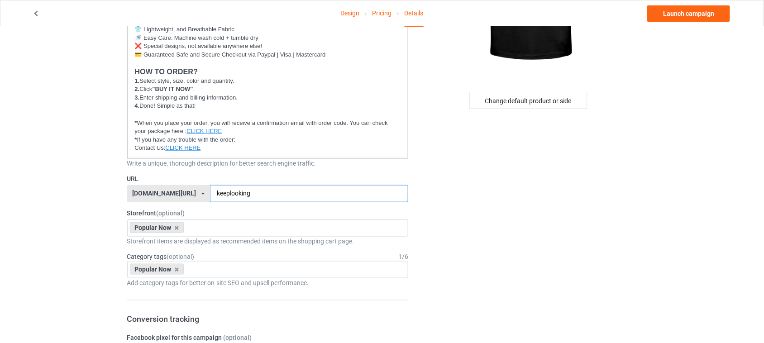
type input "keeplooking"
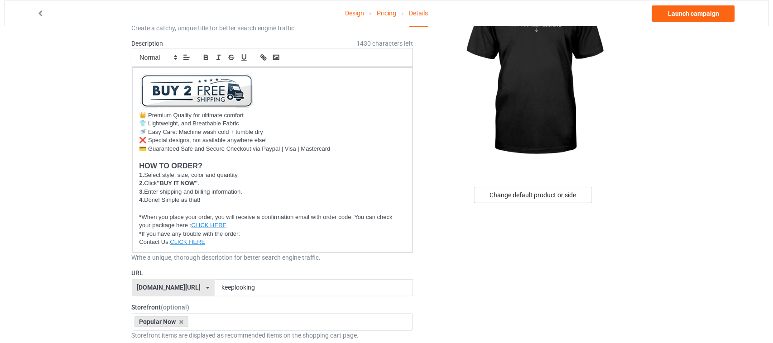
scroll to position [0, 0]
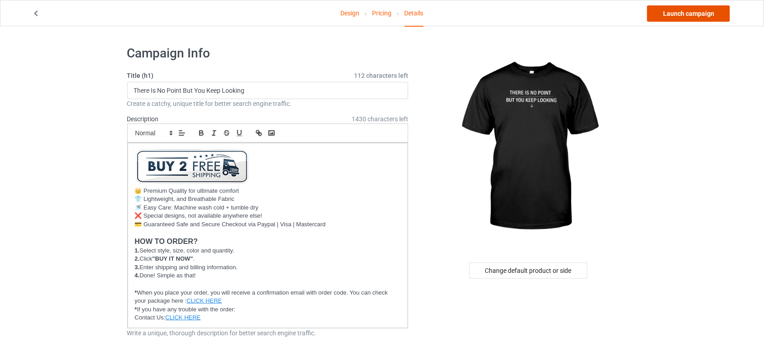
click at [698, 12] on link "Launch campaign" at bounding box center [688, 13] width 83 height 16
